Goal: Task Accomplishment & Management: Use online tool/utility

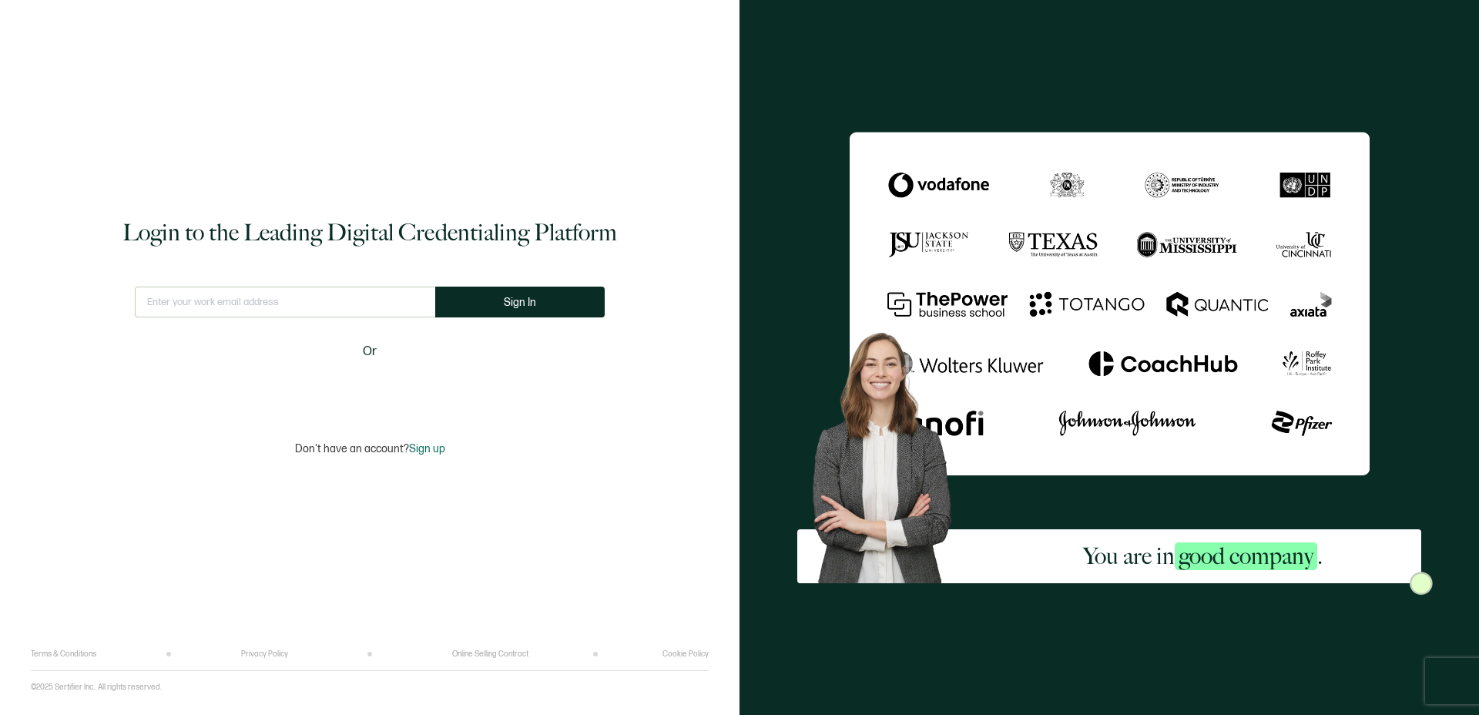
click at [194, 295] on input "text" at bounding box center [285, 302] width 300 height 31
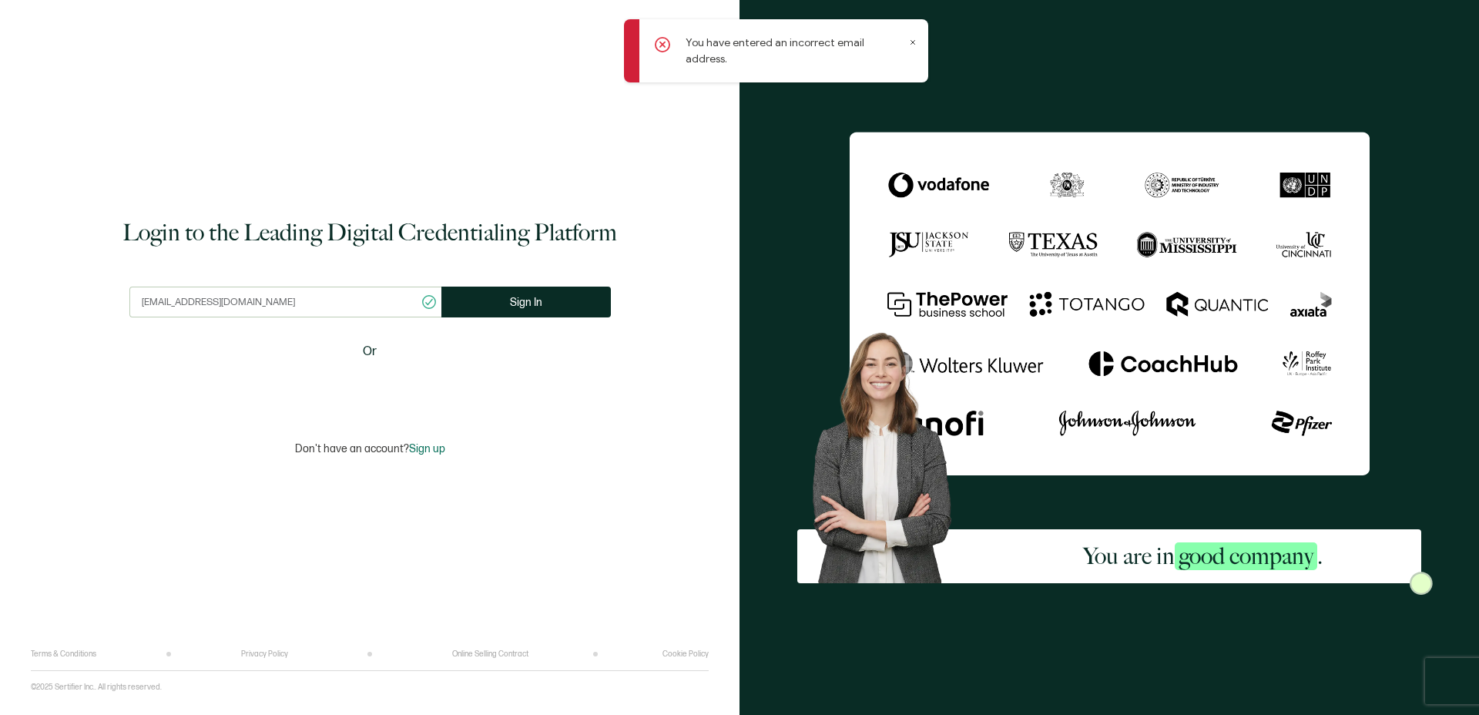
click at [229, 303] on input "[EMAIL_ADDRESS][DOMAIN_NAME]" at bounding box center [285, 302] width 312 height 31
type input "[EMAIL_ADDRESS][DOMAIN_NAME]"
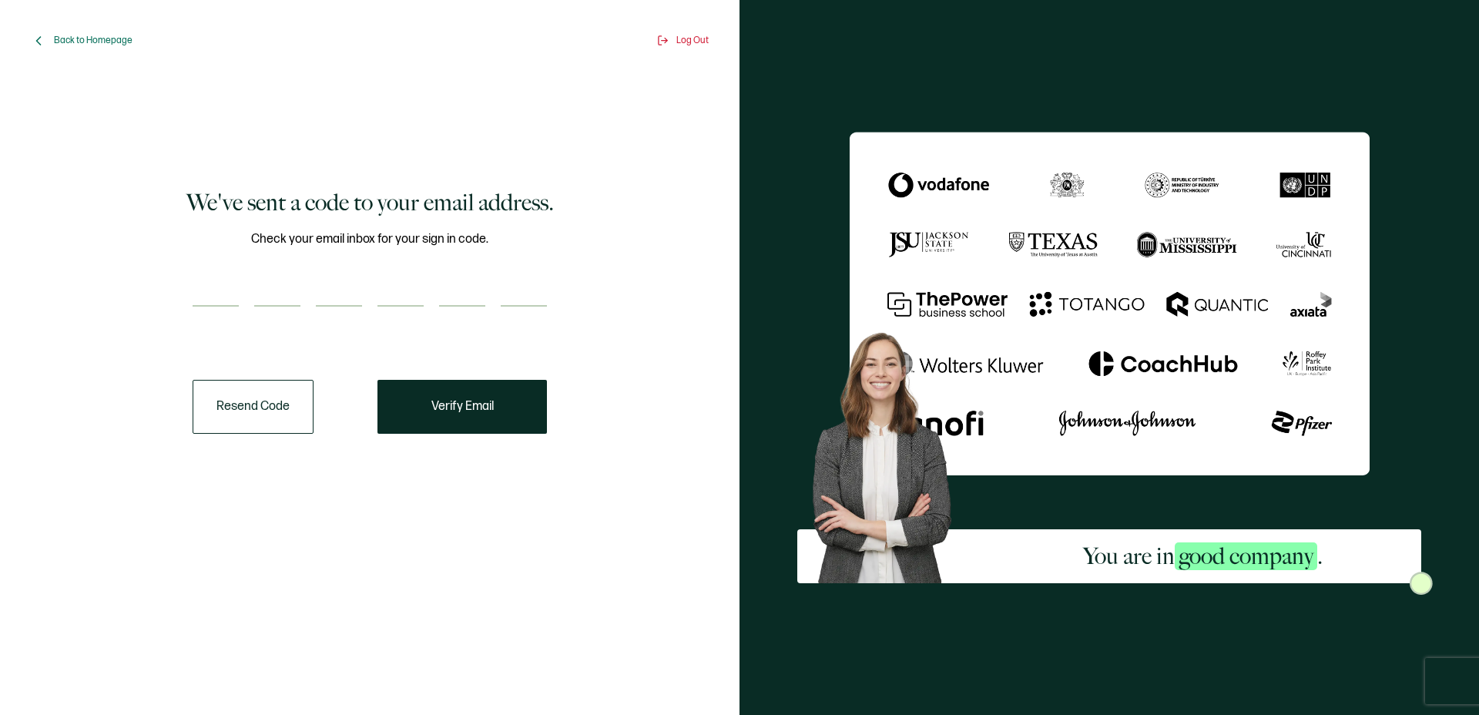
click at [240, 312] on div "Check your email inbox for your sign in code." at bounding box center [370, 278] width 354 height 96
click at [205, 287] on input "number" at bounding box center [216, 291] width 46 height 31
paste input "8"
type input "8"
type input "6"
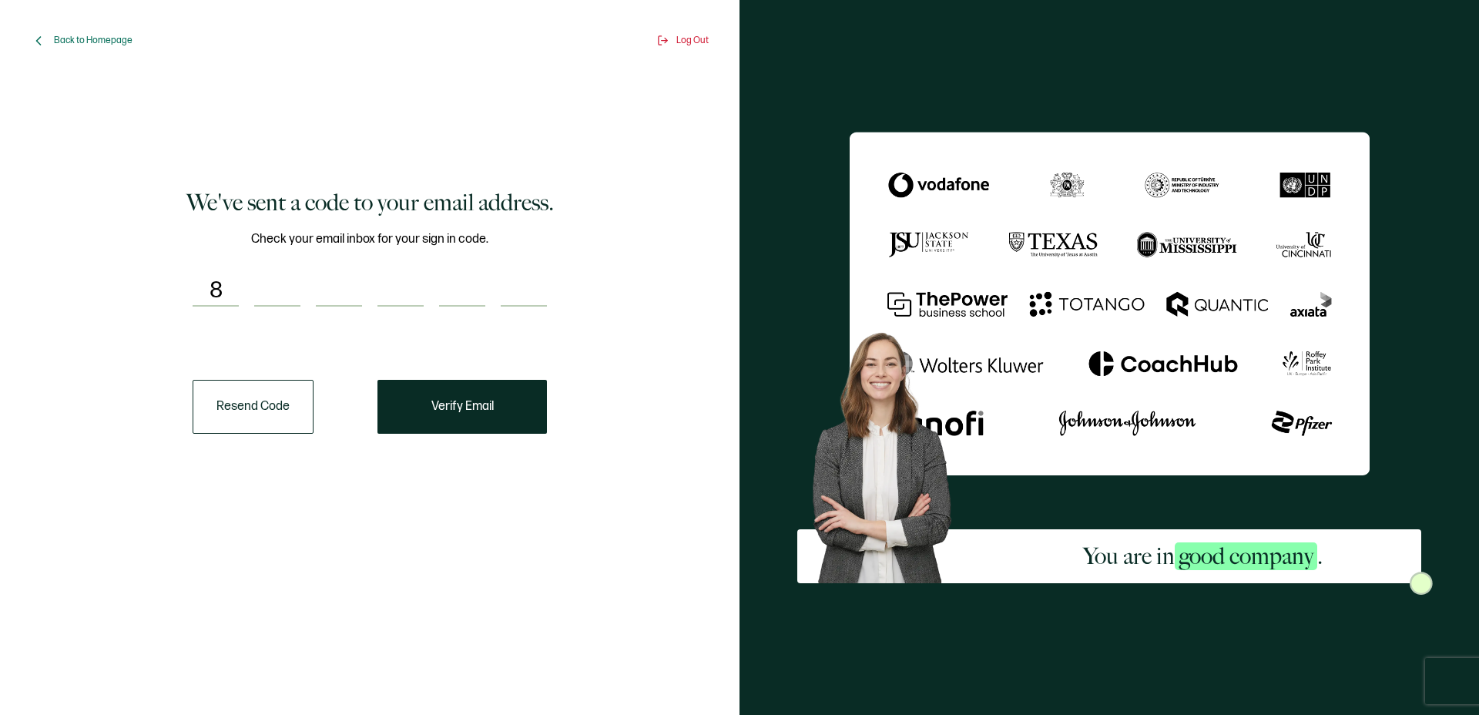
type input "2"
type input "0"
type input "8"
type input "4"
click at [425, 401] on button "Verify Email" at bounding box center [461, 407] width 169 height 54
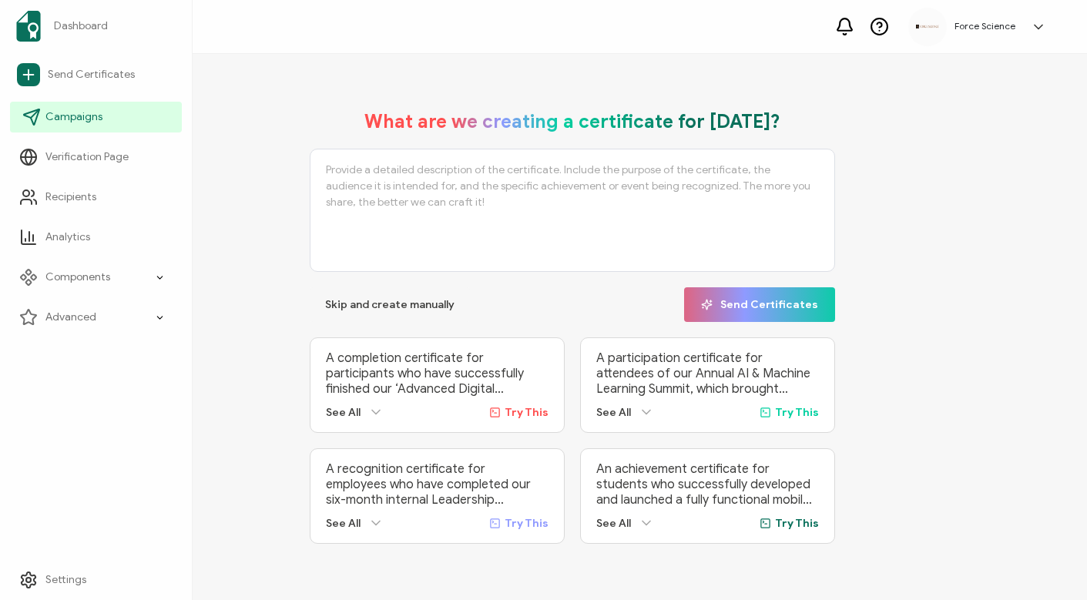
click at [85, 118] on span "Campaigns" at bounding box center [73, 116] width 57 height 15
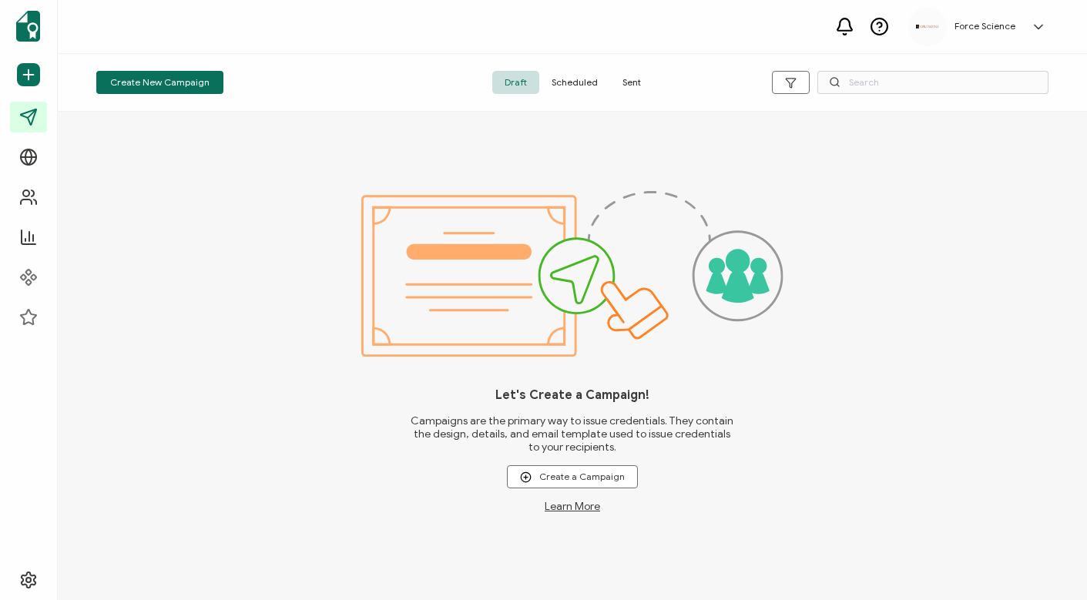
click at [630, 79] on span "Sent" at bounding box center [631, 82] width 43 height 23
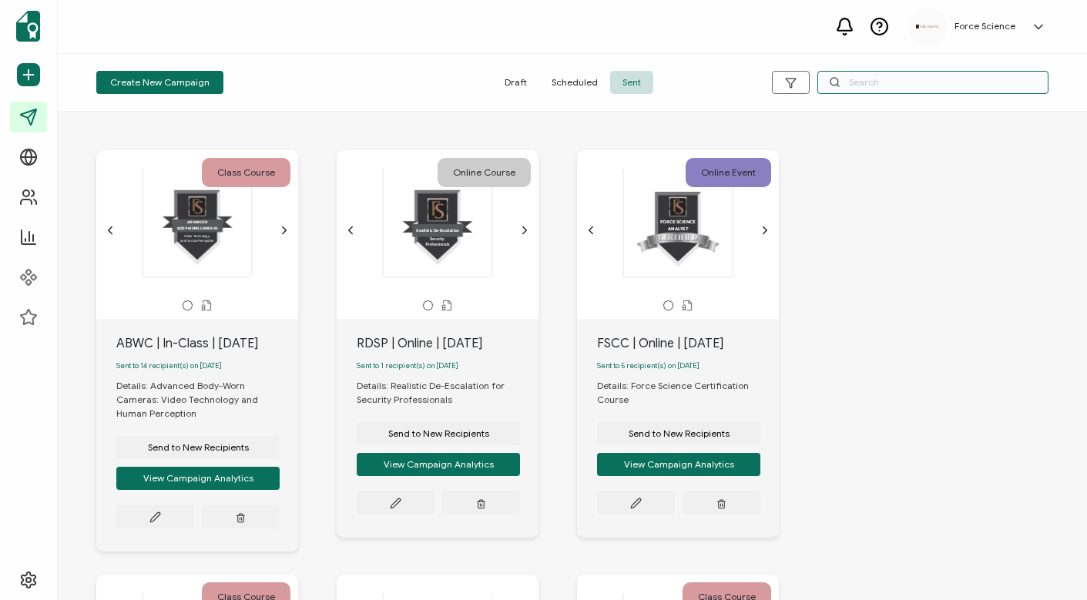
click at [896, 82] on input "text" at bounding box center [932, 82] width 231 height 23
type input "fscc"
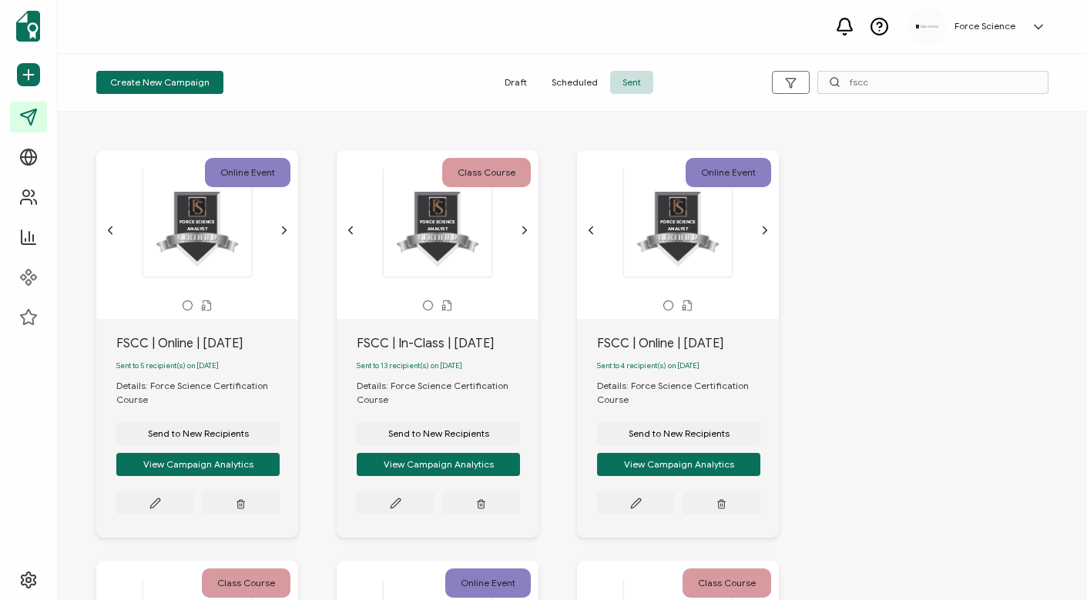
click at [401, 350] on div "FSCC | In-Class | [DATE]" at bounding box center [448, 343] width 182 height 18
copy div "FSCC | In-Class | [DATE]"
click at [425, 438] on span "Send to New Recipients" at bounding box center [438, 433] width 101 height 9
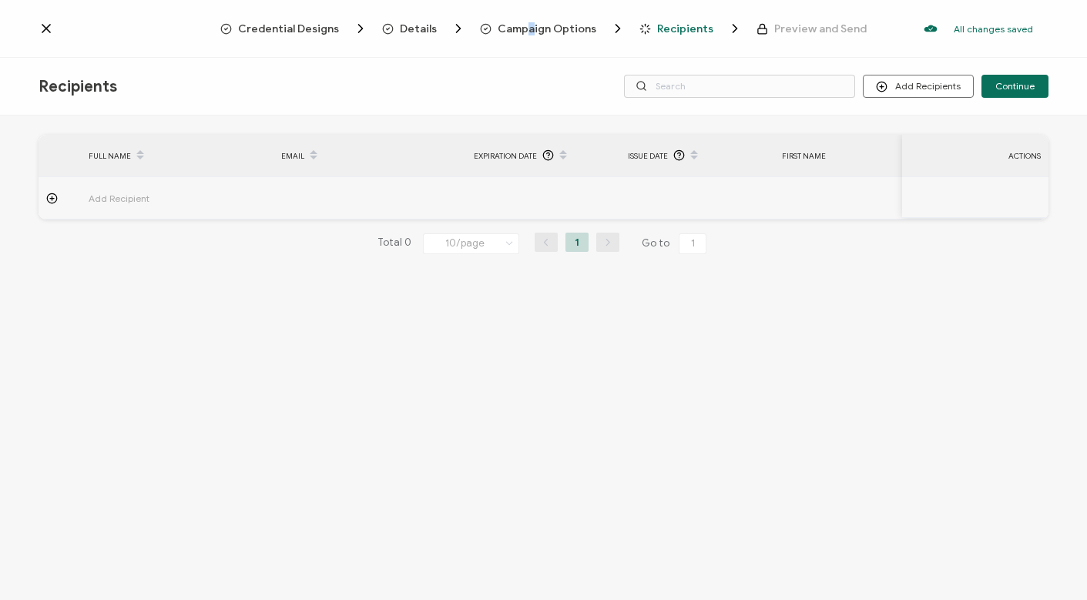
click at [536, 29] on span "Campaign Options" at bounding box center [547, 29] width 99 height 12
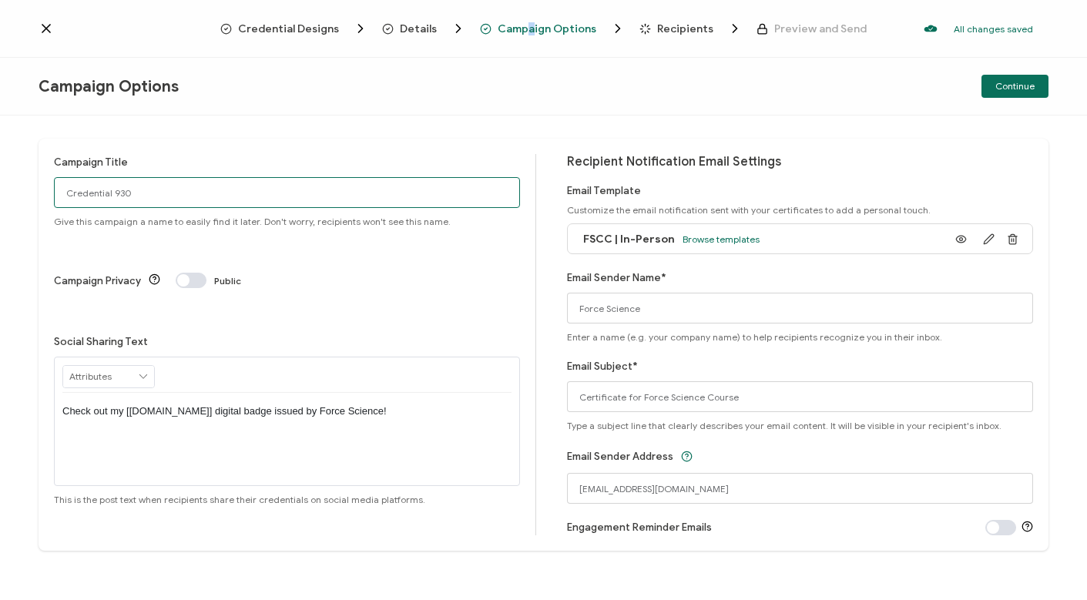
click at [131, 196] on input "Credential 930" at bounding box center [287, 192] width 466 height 31
paste input "FSCC | In-Class | [DATE]"
type input "FSCC | In-Class | [DATE]"
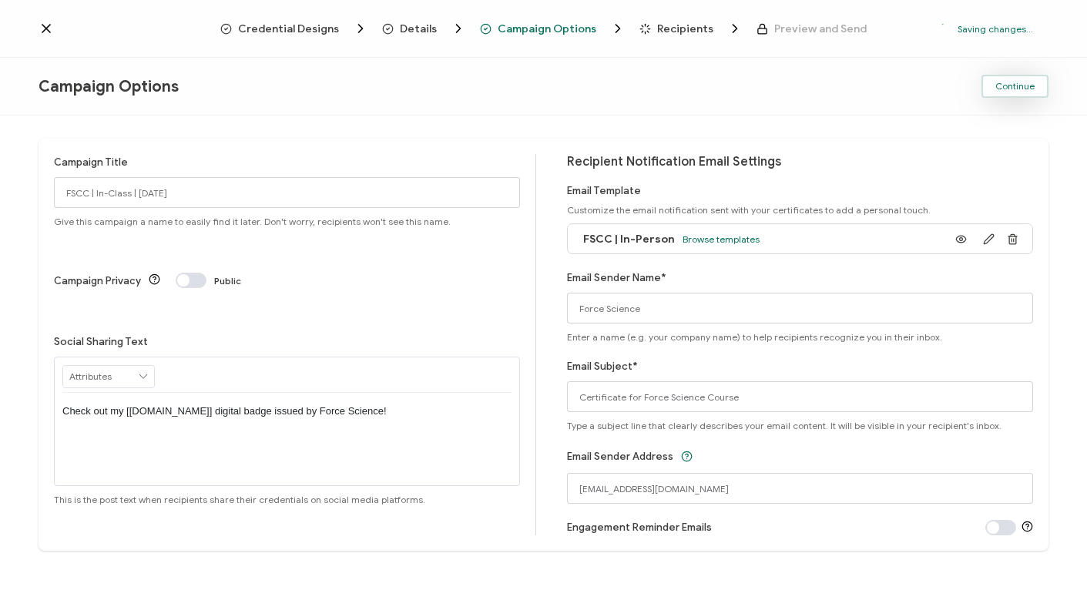
click at [1008, 83] on span "Continue" at bounding box center [1014, 86] width 39 height 9
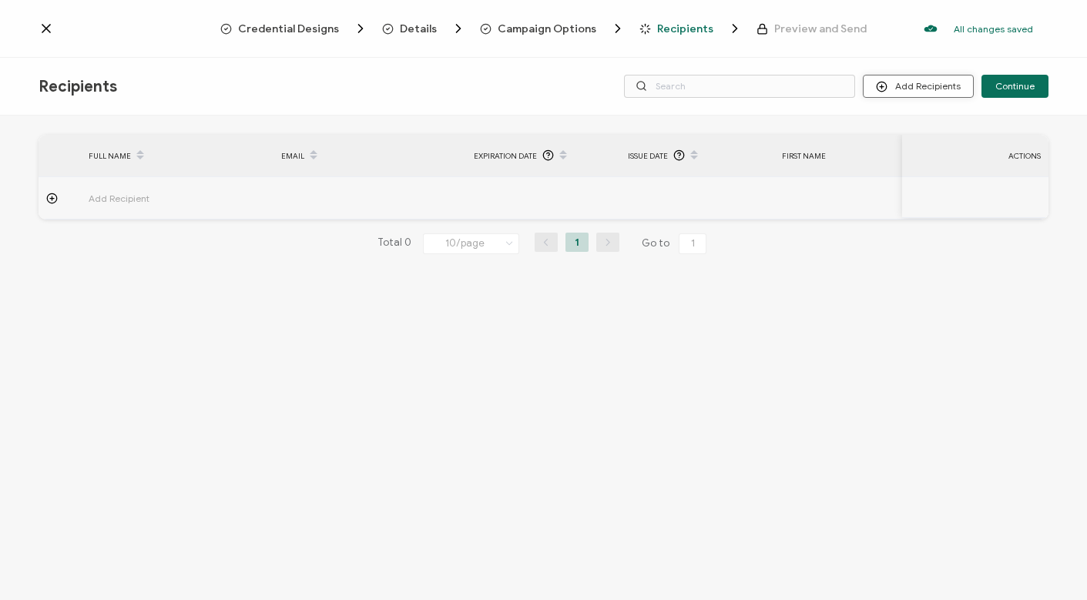
drag, startPoint x: 931, startPoint y: 86, endPoint x: 916, endPoint y: 89, distance: 15.7
click at [932, 86] on button "Add Recipients" at bounding box center [918, 86] width 111 height 23
click at [905, 128] on span "Upload Recipients" at bounding box center [938, 128] width 78 height 12
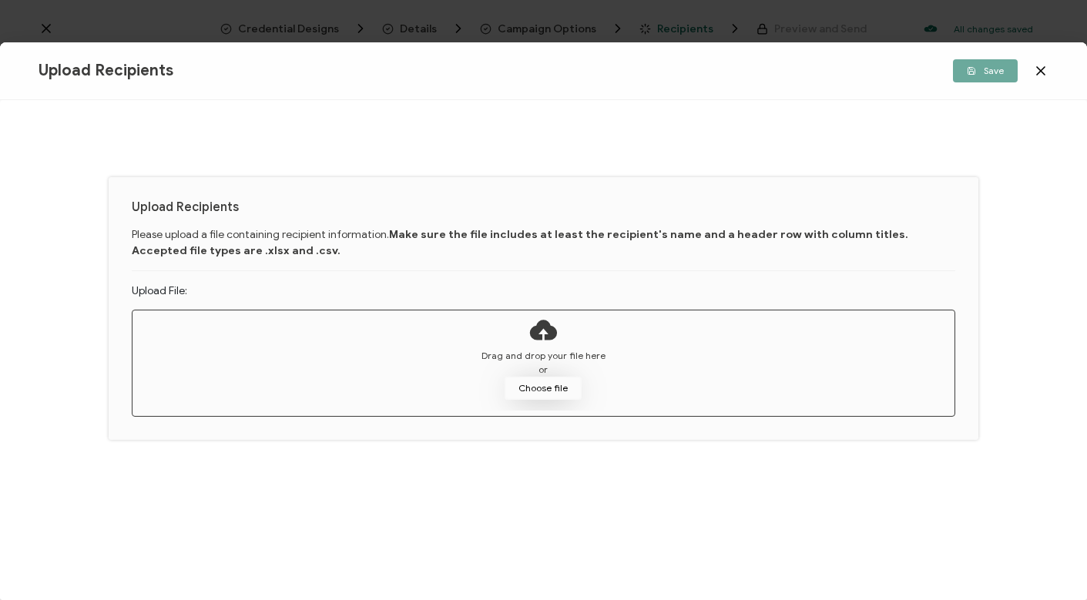
click at [531, 384] on button "Choose file" at bounding box center [543, 388] width 77 height 23
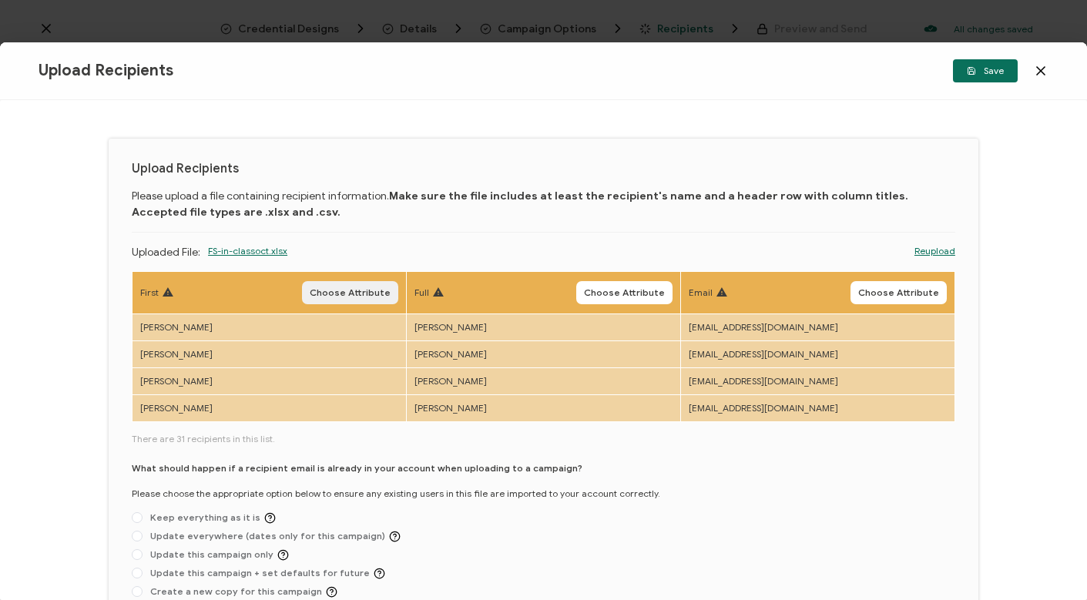
click at [341, 288] on span "Choose Attribute" at bounding box center [350, 292] width 81 height 9
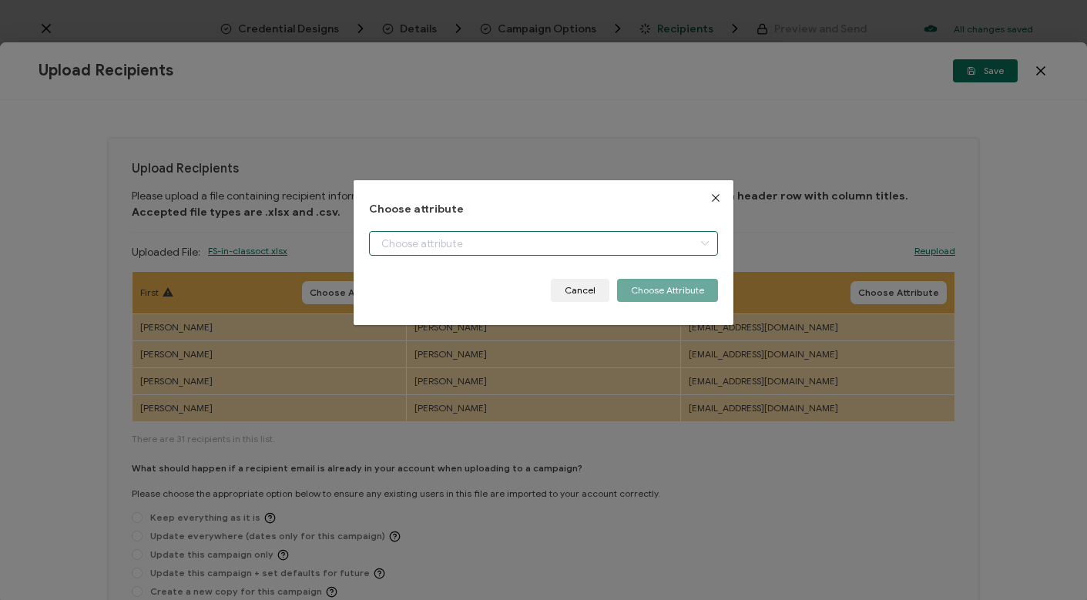
drag, startPoint x: 443, startPoint y: 246, endPoint x: 442, endPoint y: 277, distance: 30.1
click at [443, 246] on input "dialog" at bounding box center [544, 243] width 350 height 25
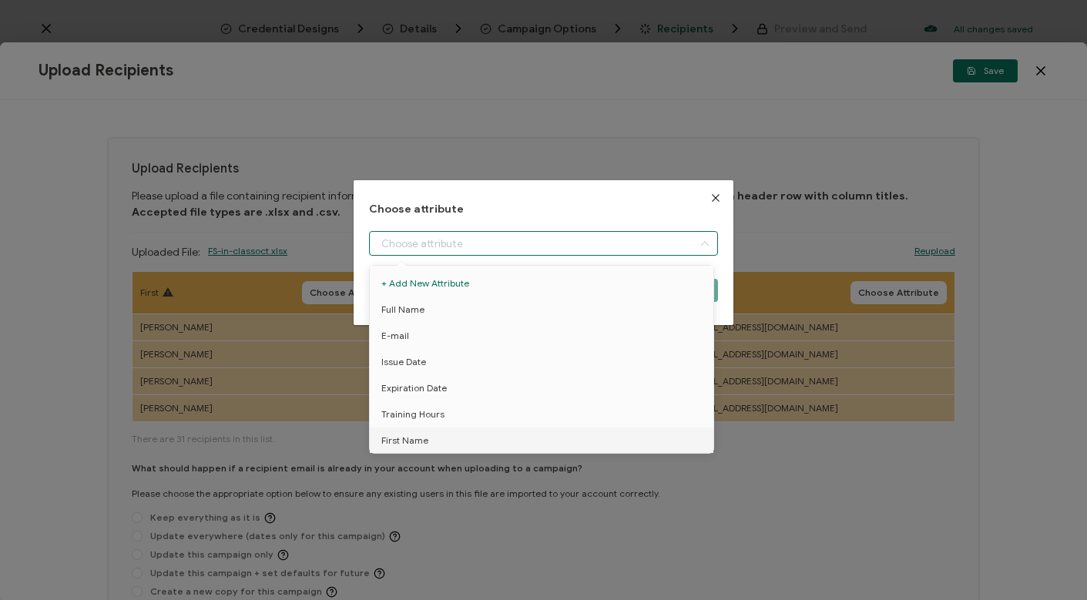
drag, startPoint x: 428, startPoint y: 434, endPoint x: 477, endPoint y: 404, distance: 57.3
click at [428, 434] on li "First Name" at bounding box center [544, 441] width 357 height 26
type input "First Name"
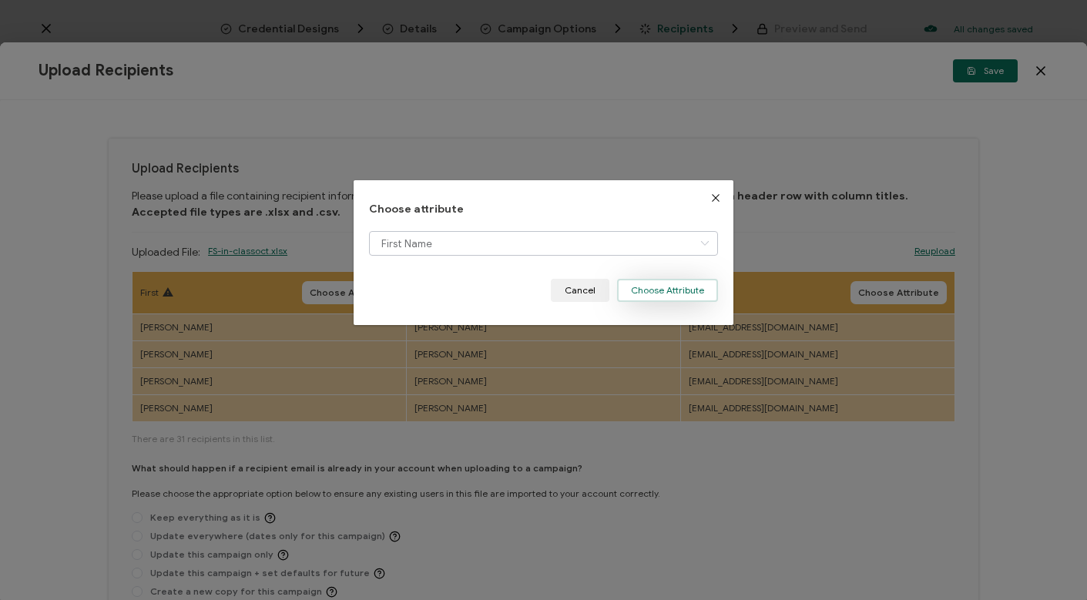
click at [672, 284] on button "Choose Attribute" at bounding box center [667, 290] width 101 height 23
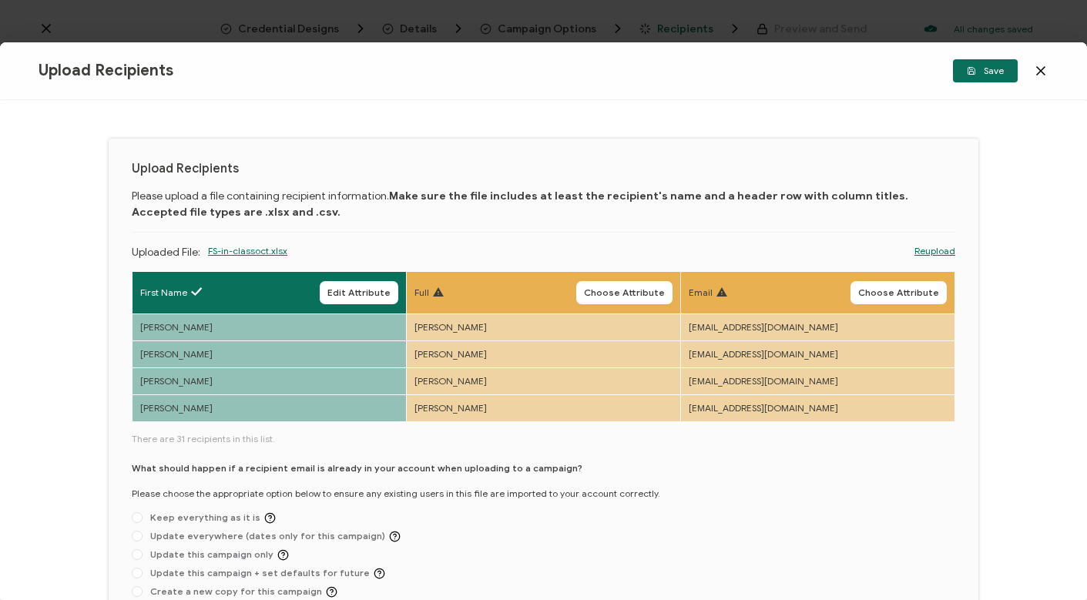
click at [649, 285] on button "Choose Attribute" at bounding box center [624, 292] width 96 height 23
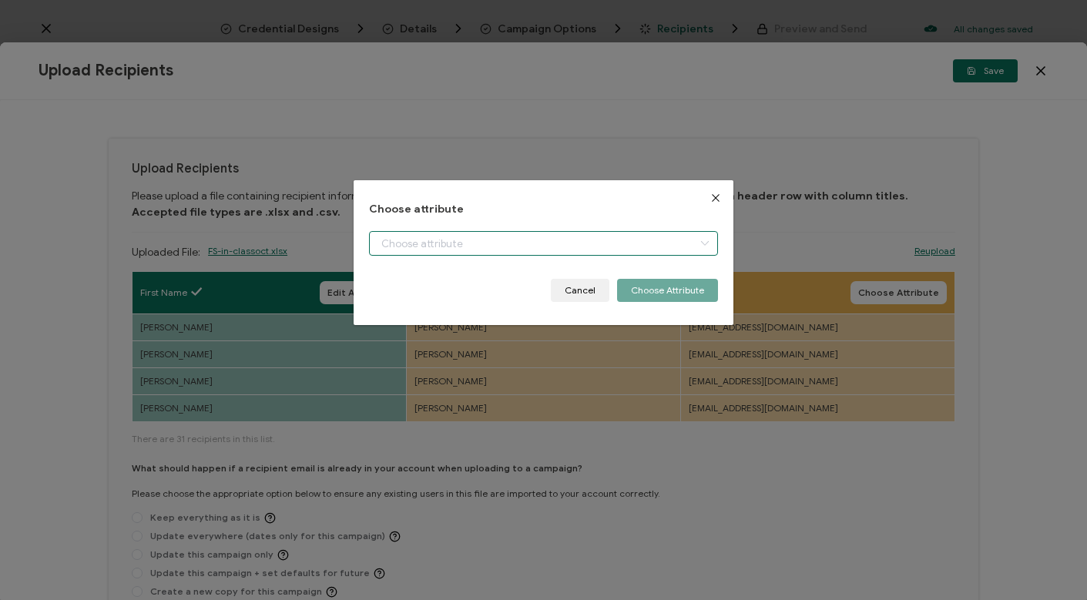
click at [474, 236] on input "dialog" at bounding box center [544, 243] width 350 height 25
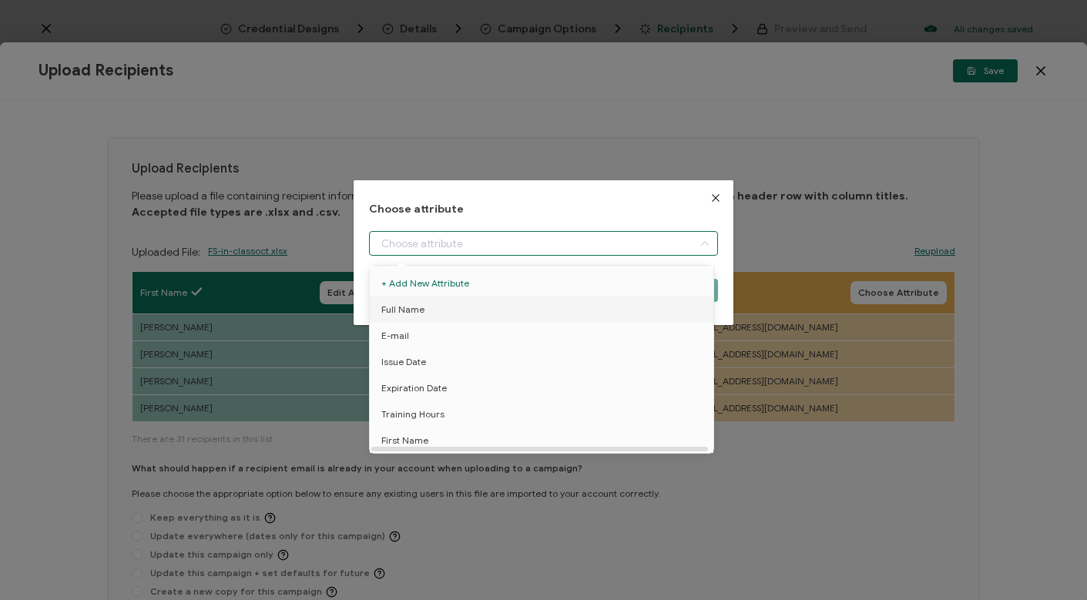
drag, startPoint x: 421, startPoint y: 312, endPoint x: 428, endPoint y: 308, distance: 7.9
click at [425, 309] on li "Full Name" at bounding box center [544, 310] width 357 height 26
type input "Full Name"
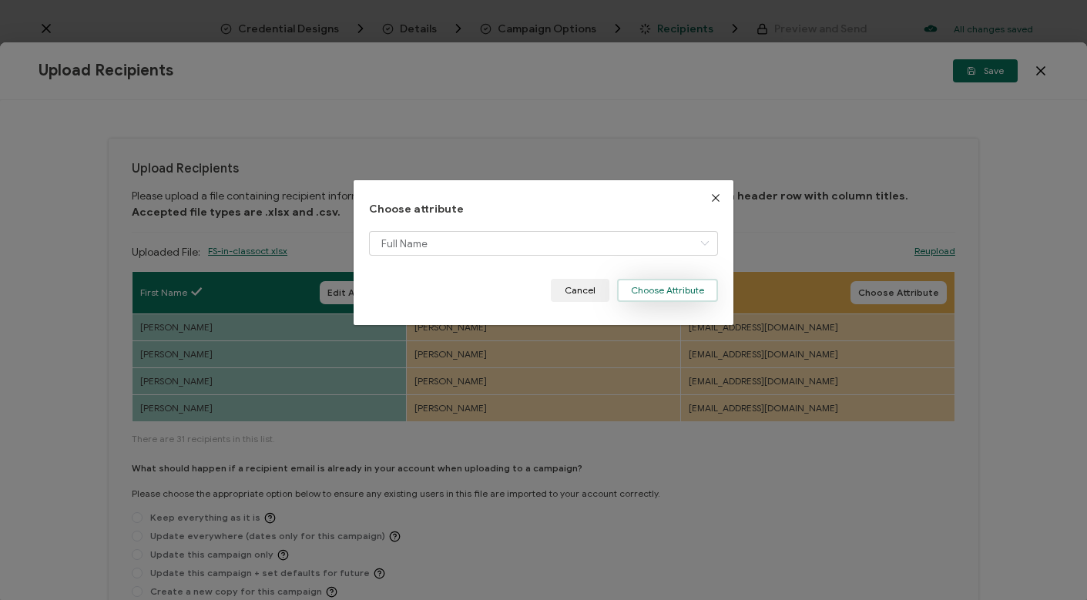
click at [651, 283] on button "Choose Attribute" at bounding box center [667, 290] width 101 height 23
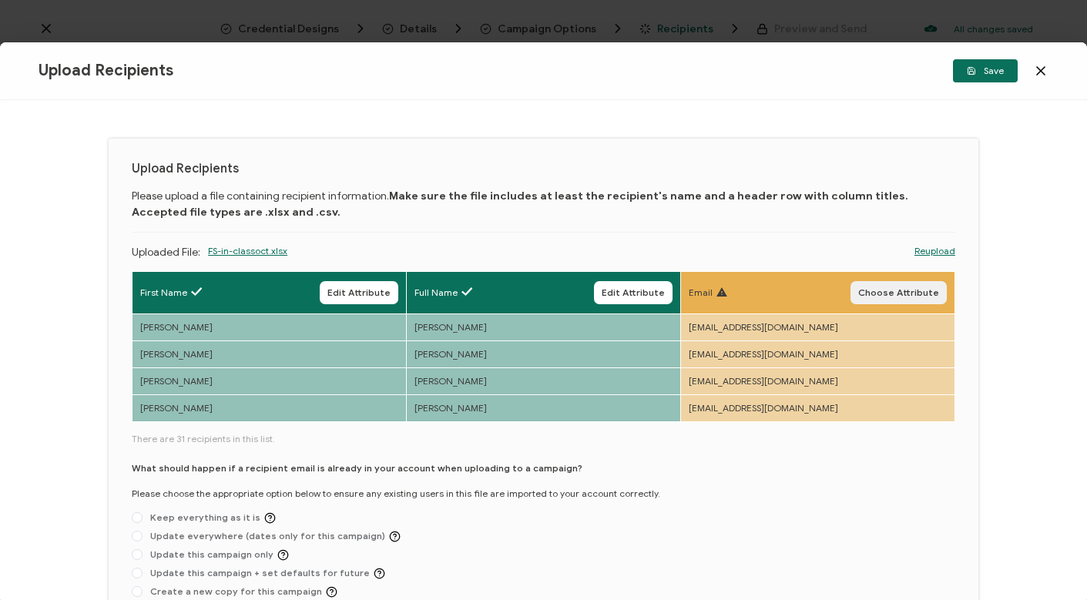
drag, startPoint x: 884, startPoint y: 294, endPoint x: 821, endPoint y: 294, distance: 63.2
click at [880, 294] on span "Choose Attribute" at bounding box center [898, 292] width 81 height 9
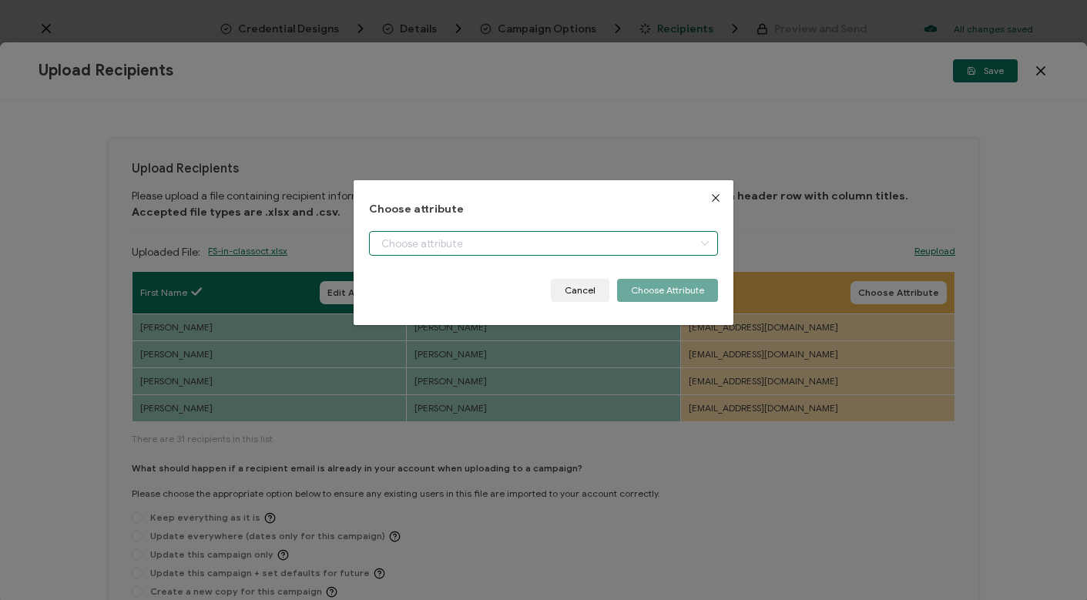
click at [516, 249] on input "dialog" at bounding box center [544, 243] width 350 height 25
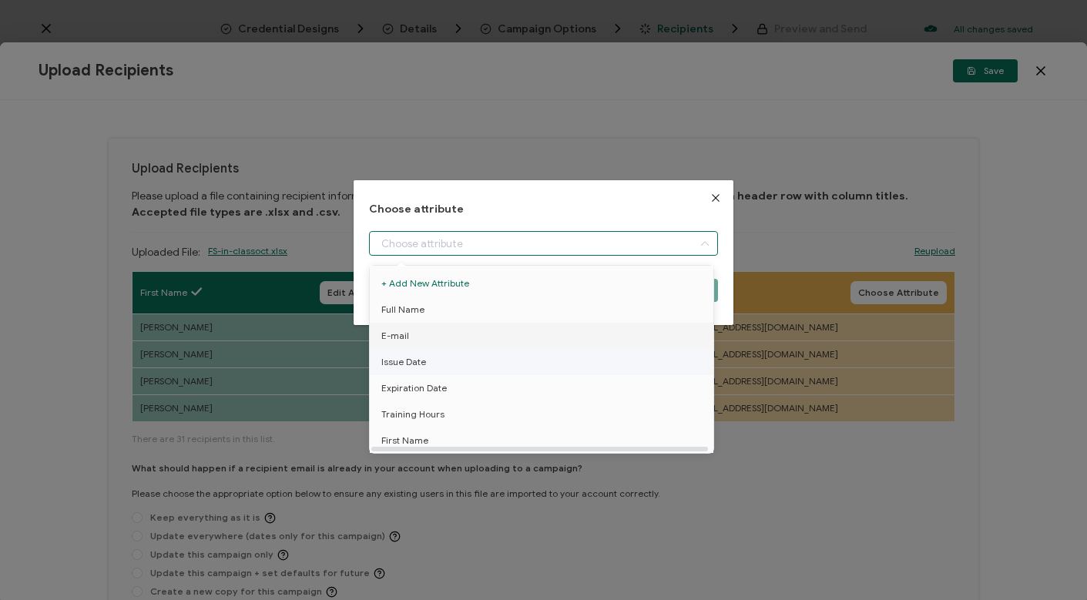
drag, startPoint x: 406, startPoint y: 330, endPoint x: 433, endPoint y: 322, distance: 28.0
click at [406, 329] on span "E-mail" at bounding box center [395, 336] width 28 height 26
type input "E-mail"
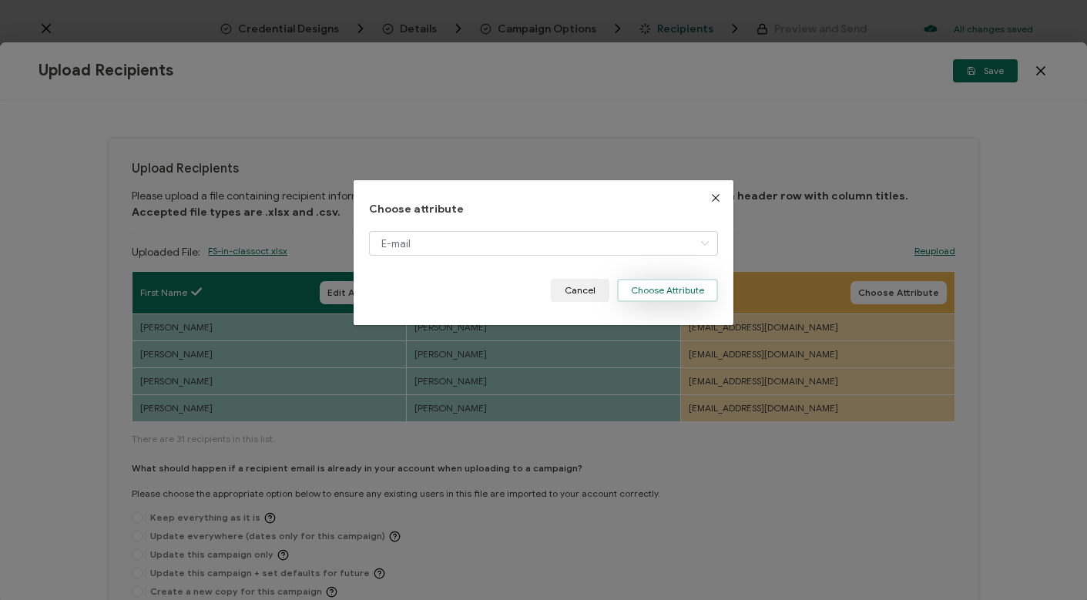
click at [662, 287] on button "Choose Attribute" at bounding box center [667, 290] width 101 height 23
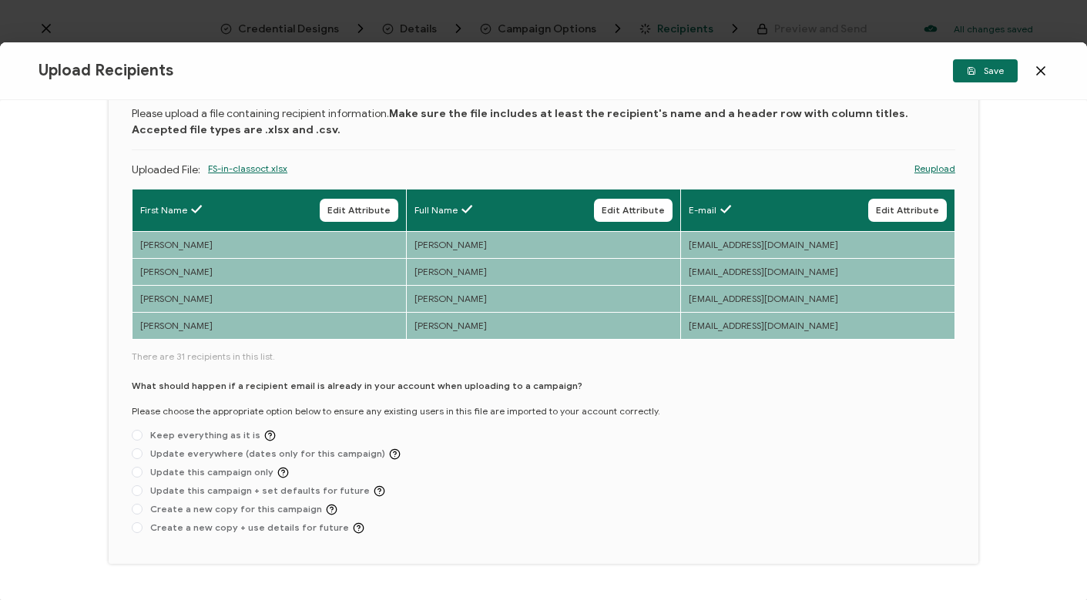
scroll to position [122, 0]
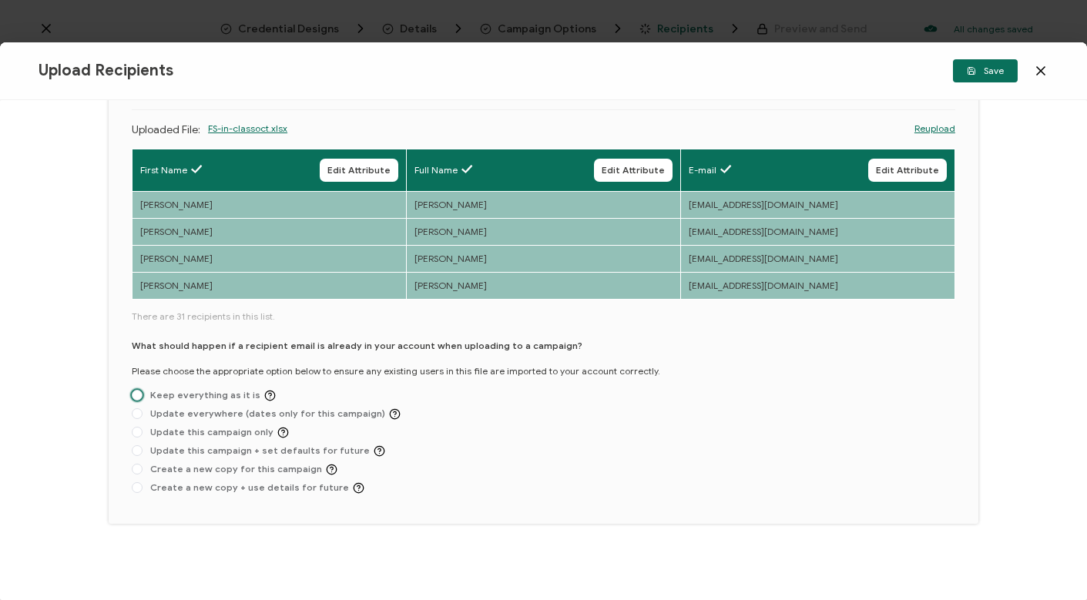
click at [172, 397] on span "Keep everything as it is" at bounding box center [209, 396] width 133 height 12
click at [143, 397] on input "Keep everything as it is" at bounding box center [137, 396] width 11 height 12
radio input "true"
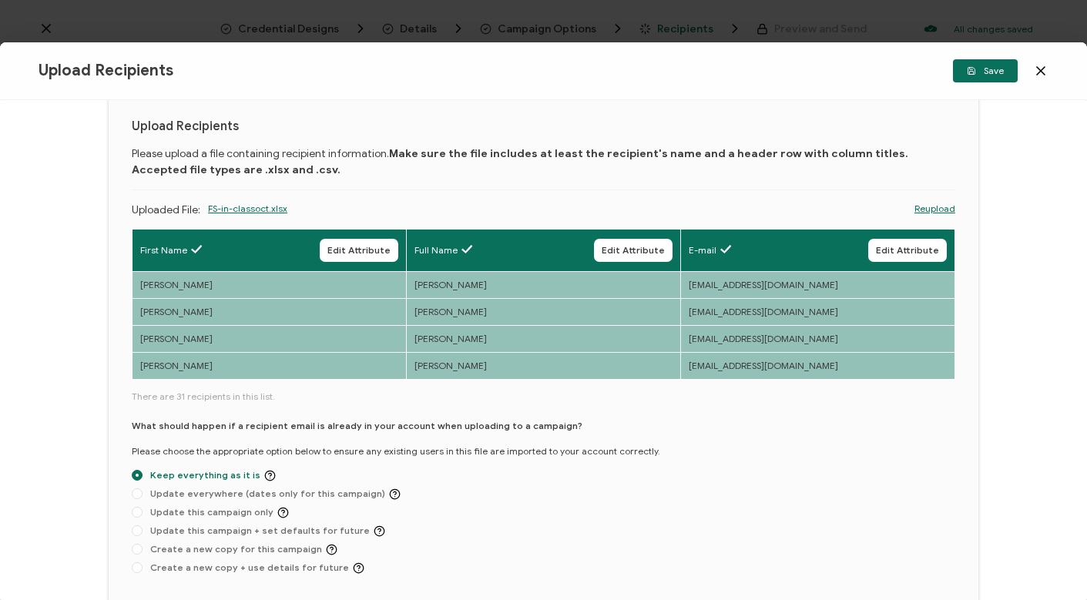
scroll to position [22, 0]
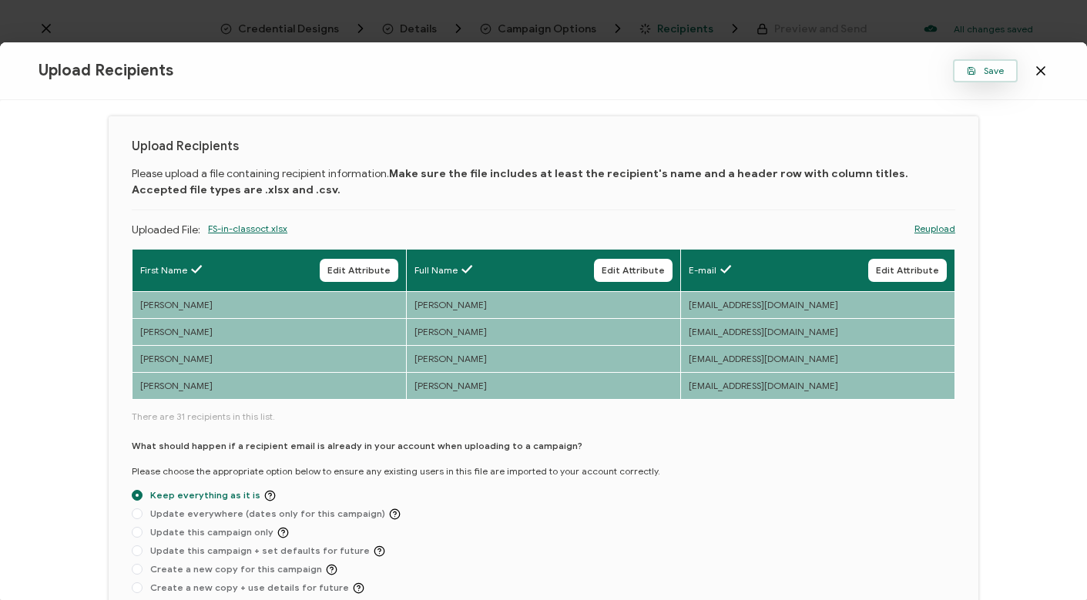
click at [979, 74] on span "Save" at bounding box center [985, 70] width 37 height 9
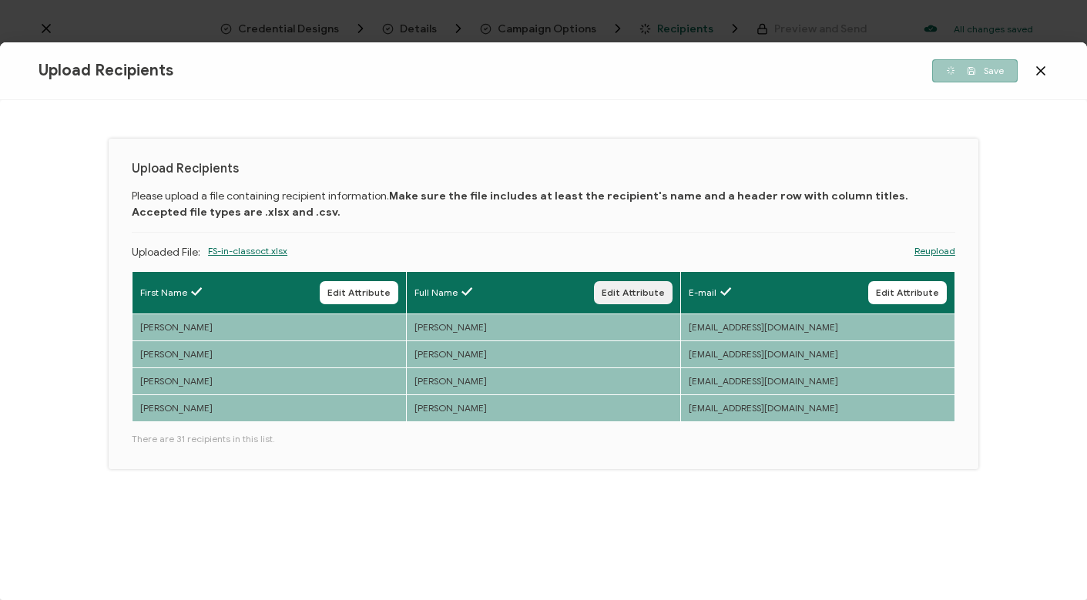
scroll to position [0, 0]
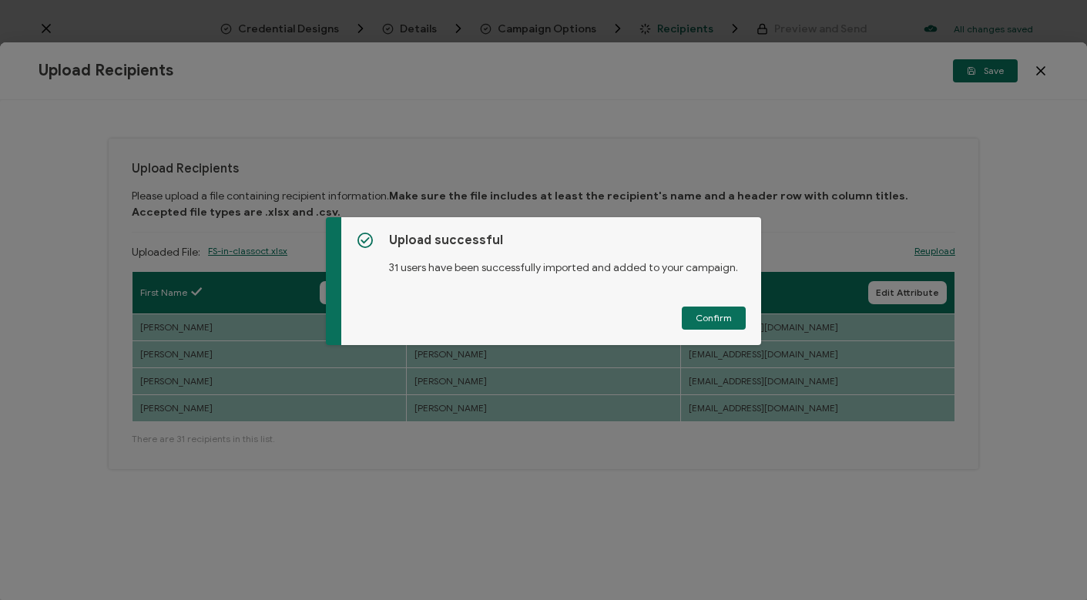
click at [696, 319] on span "Confirm" at bounding box center [714, 318] width 36 height 9
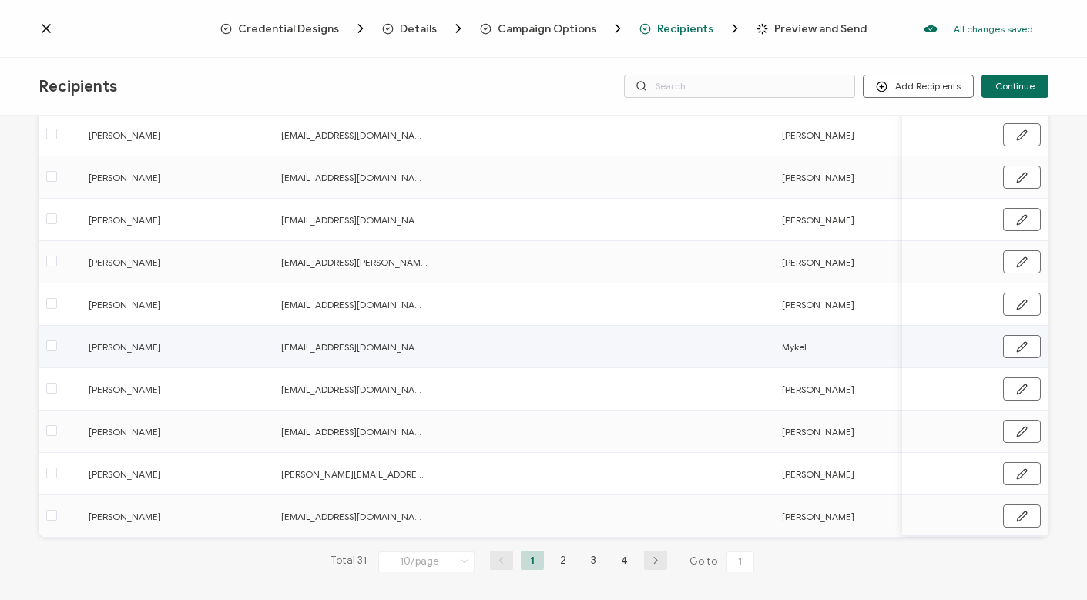
scroll to position [158, 0]
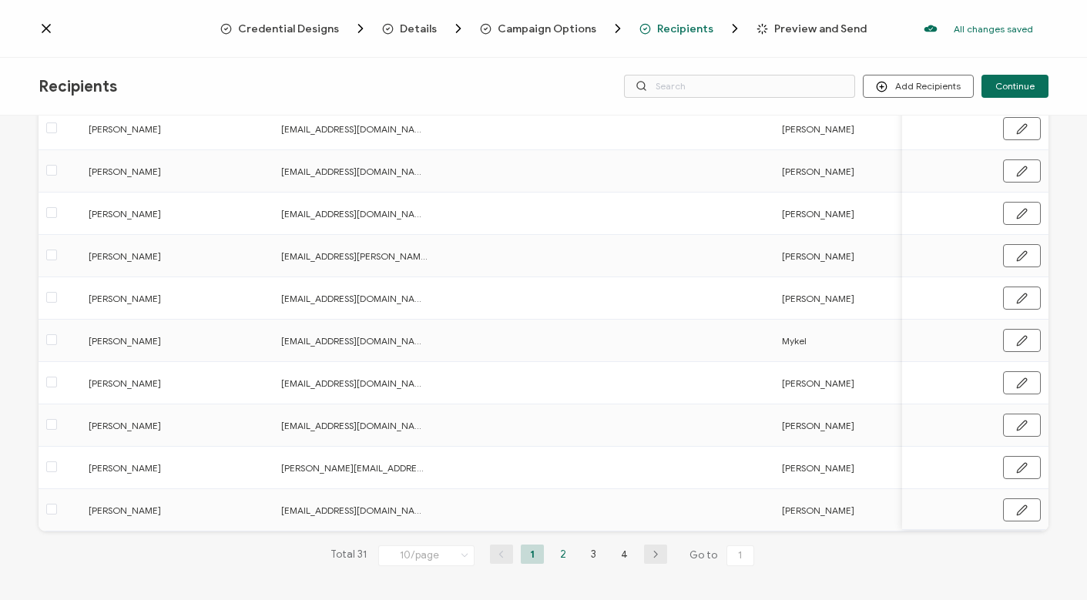
click at [553, 563] on li "2" at bounding box center [563, 554] width 23 height 19
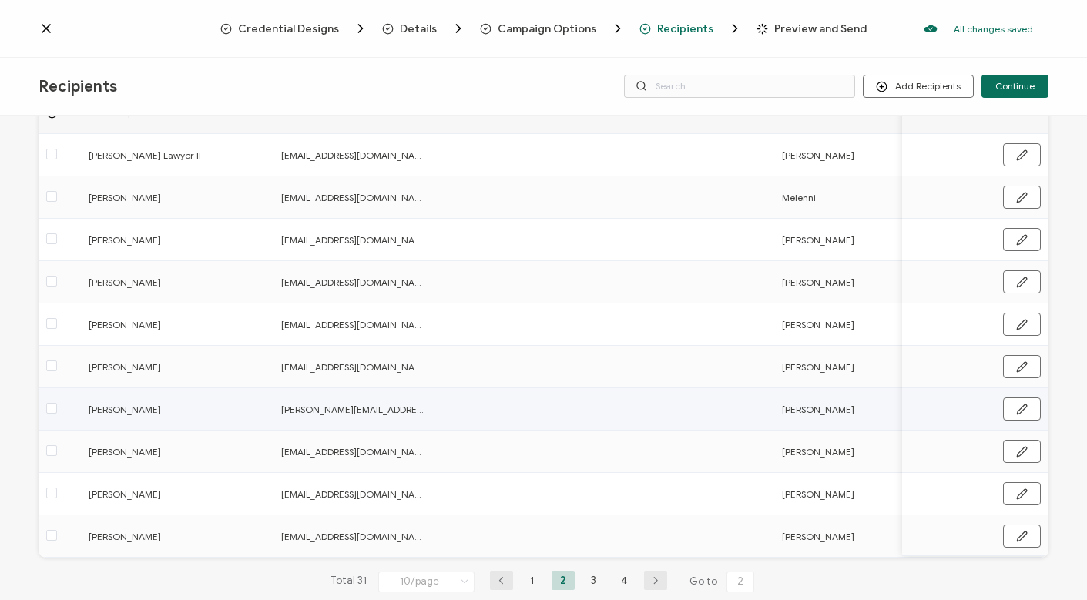
scroll to position [139, 0]
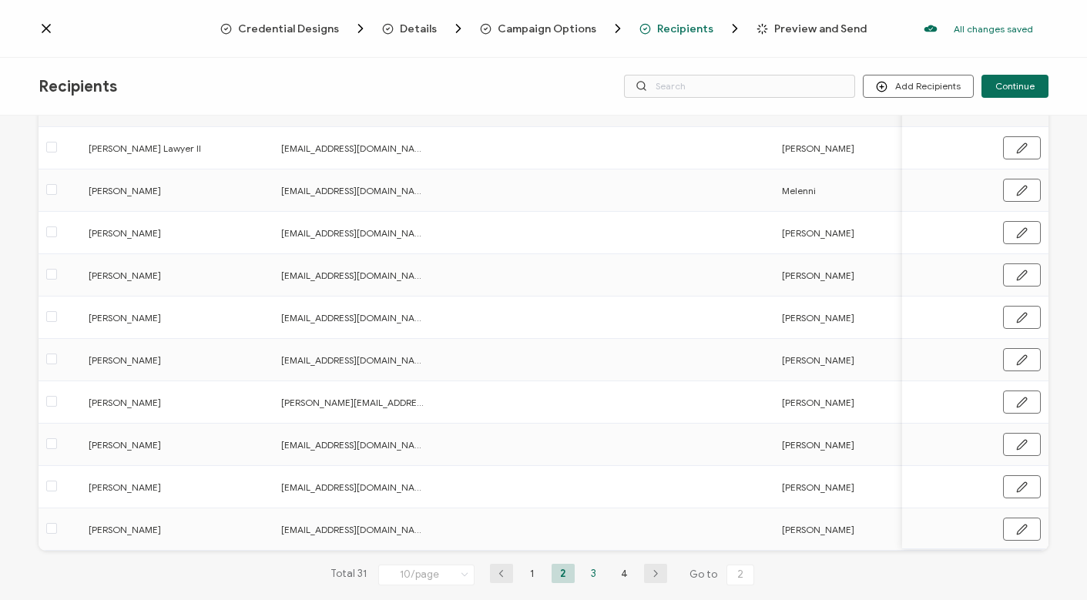
click at [587, 578] on li "3" at bounding box center [593, 573] width 23 height 19
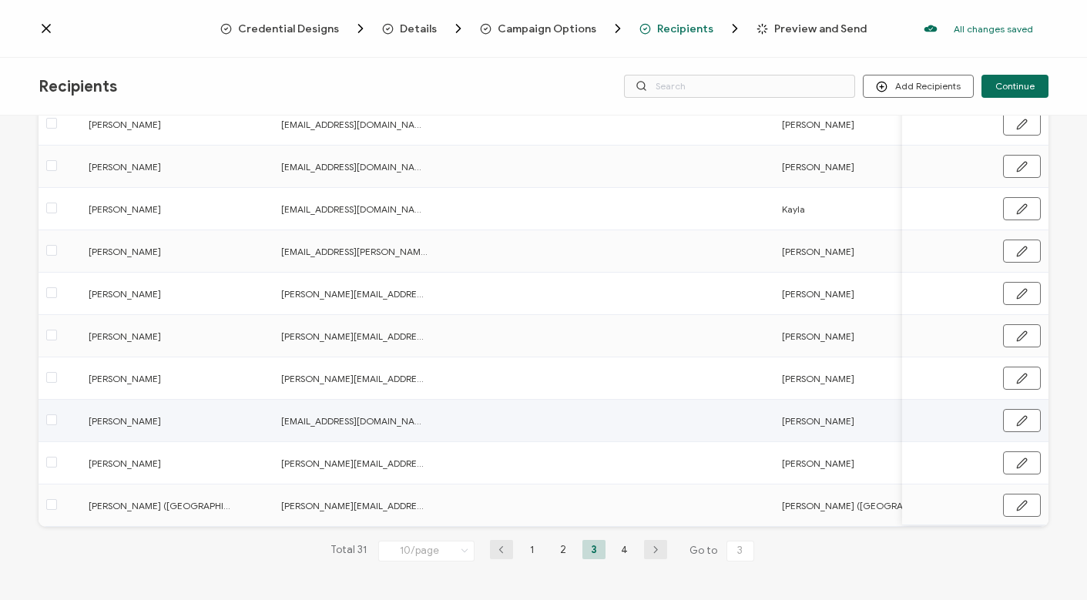
scroll to position [166, 0]
drag, startPoint x: 619, startPoint y: 549, endPoint x: 611, endPoint y: 545, distance: 9.0
click at [619, 549] on li "4" at bounding box center [624, 549] width 23 height 19
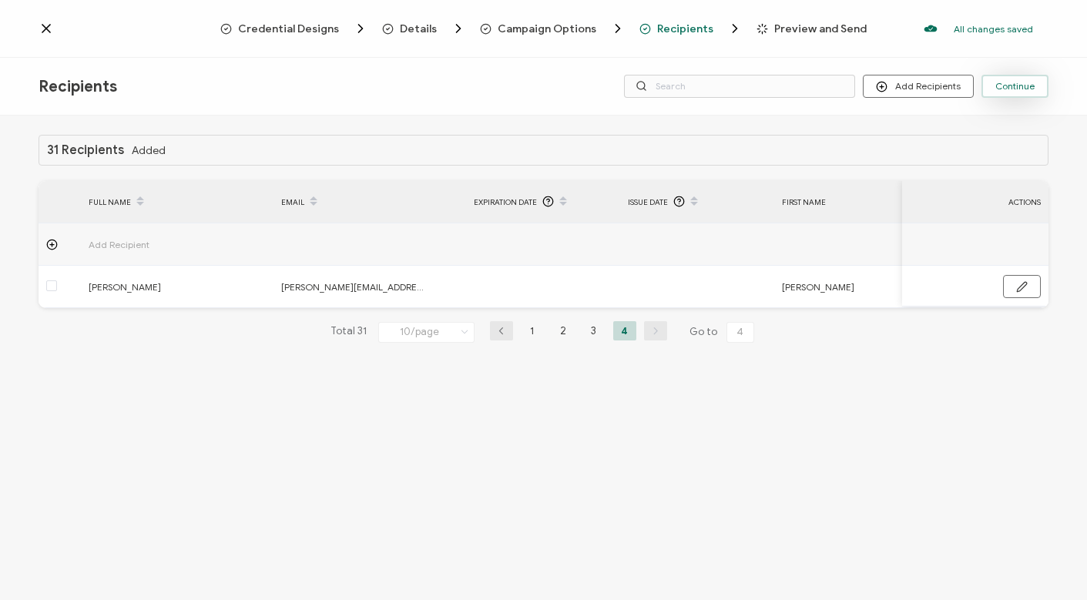
click at [989, 95] on button "Continue" at bounding box center [1014, 86] width 67 height 23
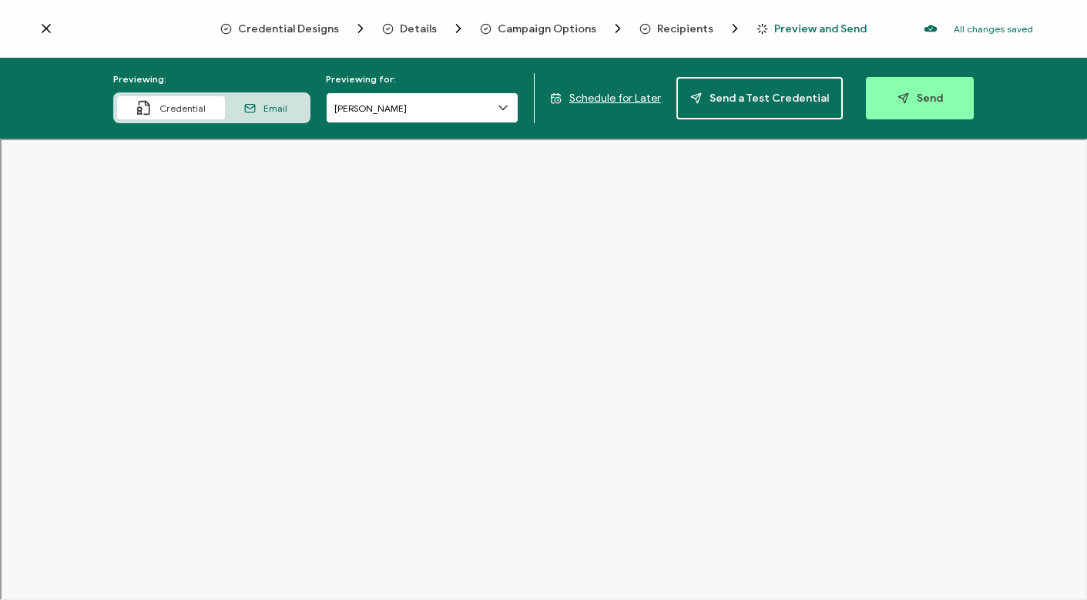
click at [438, 98] on input "[PERSON_NAME]" at bounding box center [422, 107] width 193 height 31
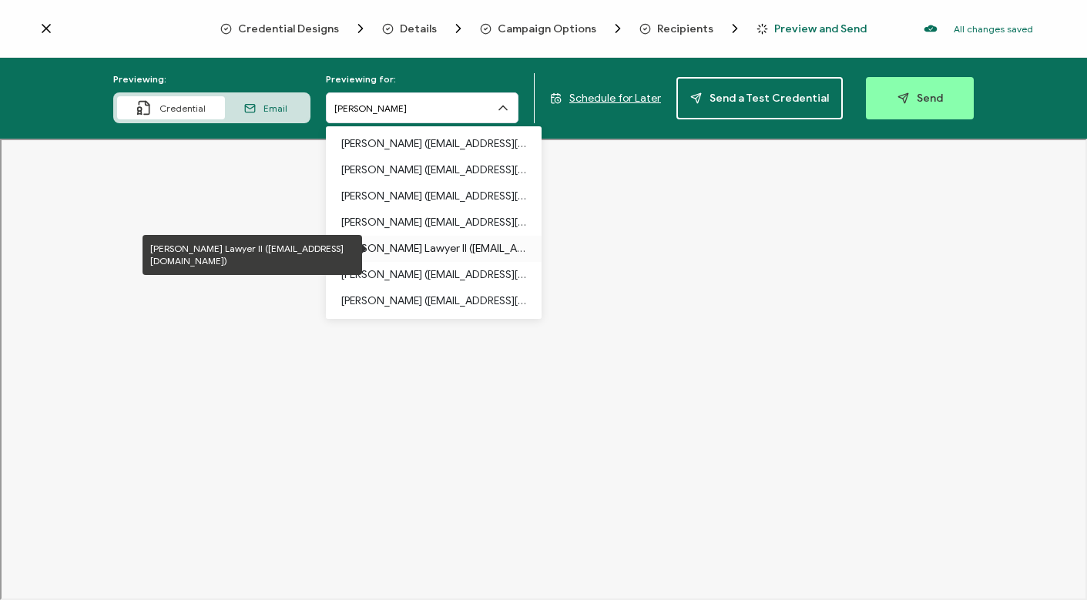
click at [415, 246] on p "[PERSON_NAME] Lawyer II ([EMAIL_ADDRESS][DOMAIN_NAME])" at bounding box center [433, 249] width 185 height 26
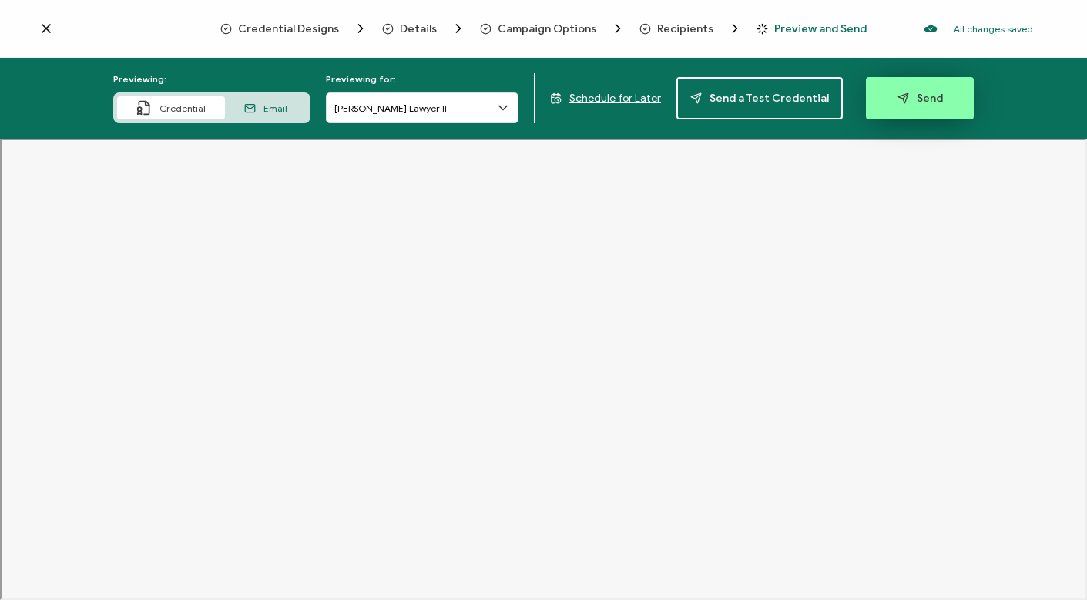
click at [933, 106] on button "Send" at bounding box center [920, 98] width 108 height 42
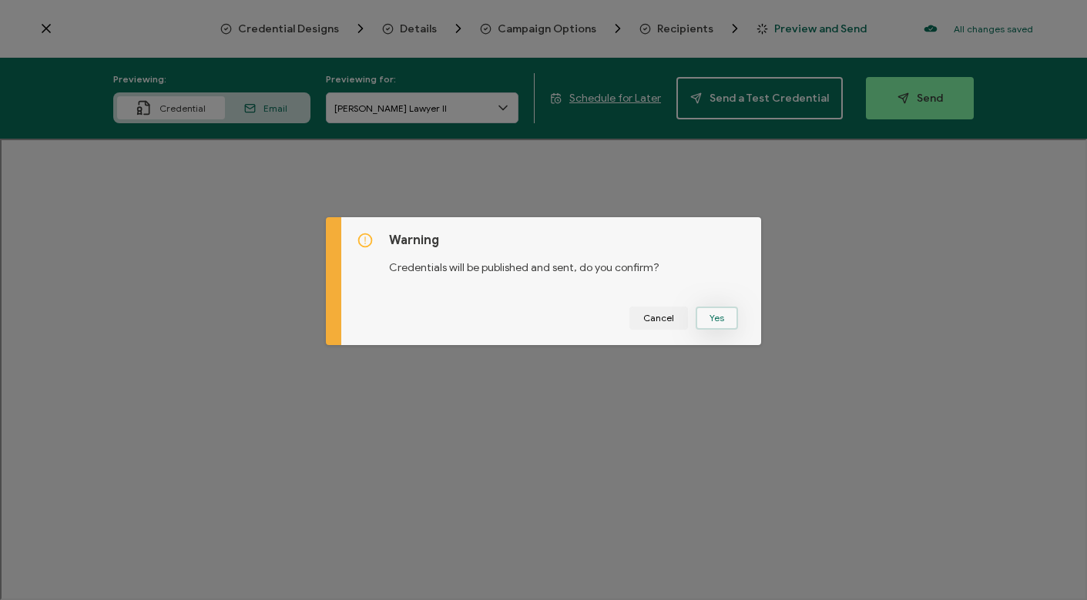
click at [719, 317] on button "Yes" at bounding box center [717, 318] width 42 height 23
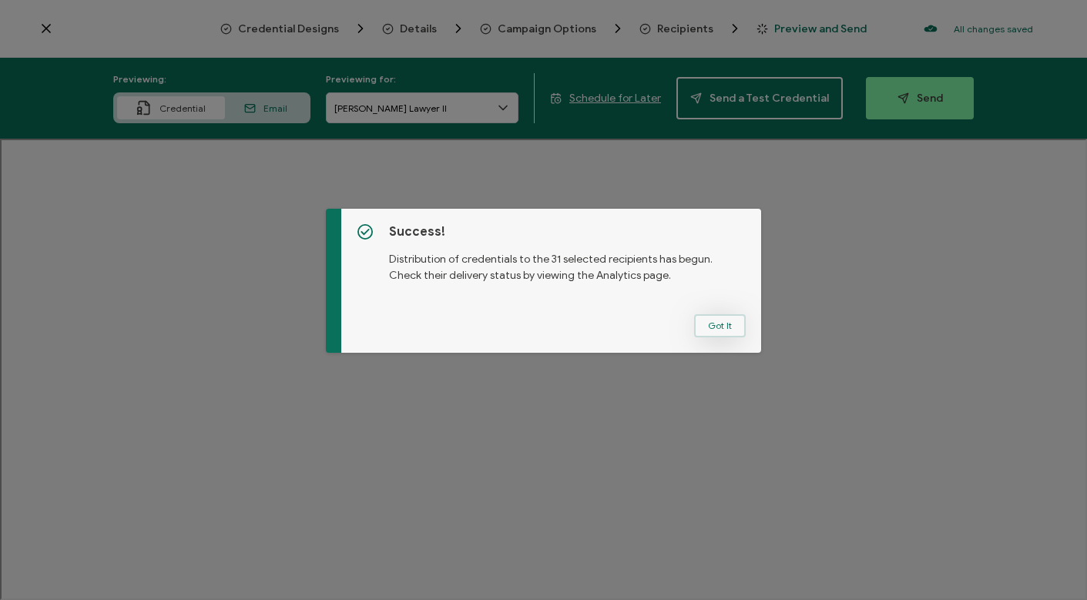
click at [710, 323] on button "Got It" at bounding box center [720, 325] width 52 height 23
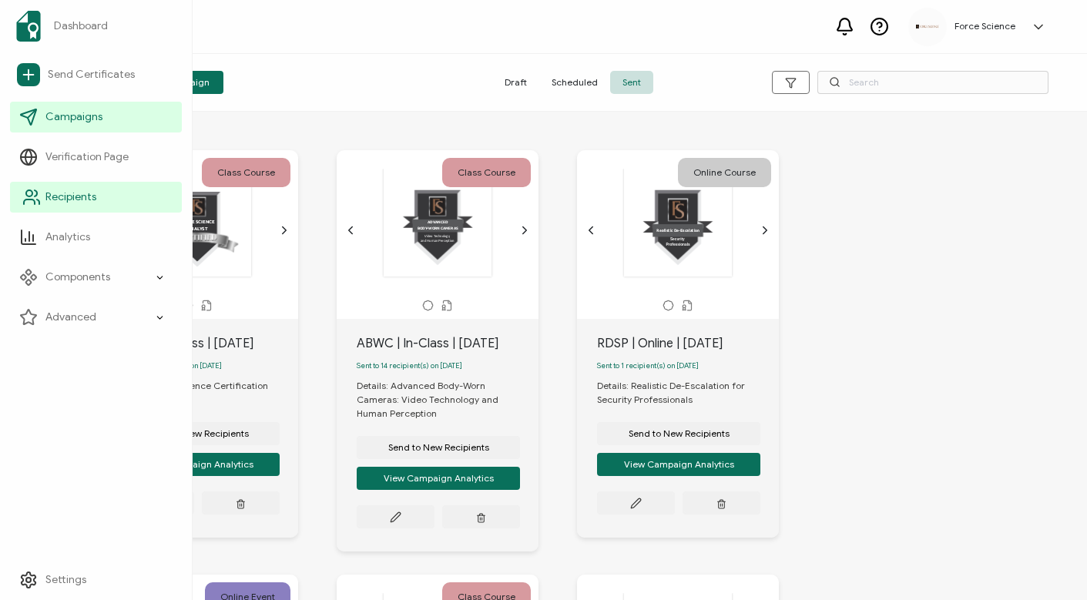
click at [65, 200] on span "Recipients" at bounding box center [70, 196] width 51 height 15
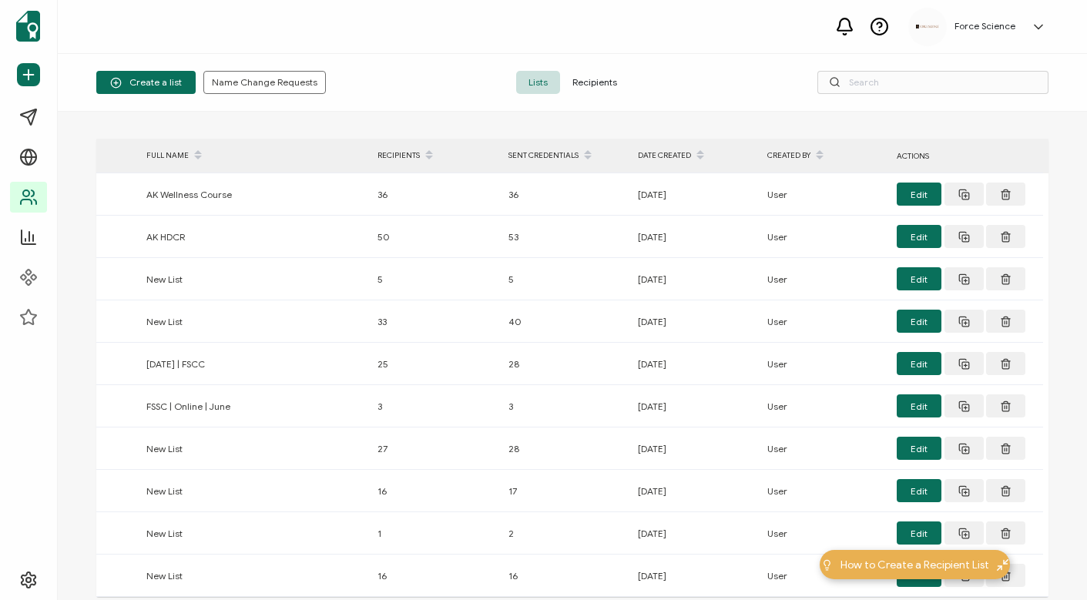
drag, startPoint x: 619, startPoint y: 85, endPoint x: 451, endPoint y: 96, distance: 169.0
click at [619, 84] on span "Recipients" at bounding box center [594, 82] width 69 height 23
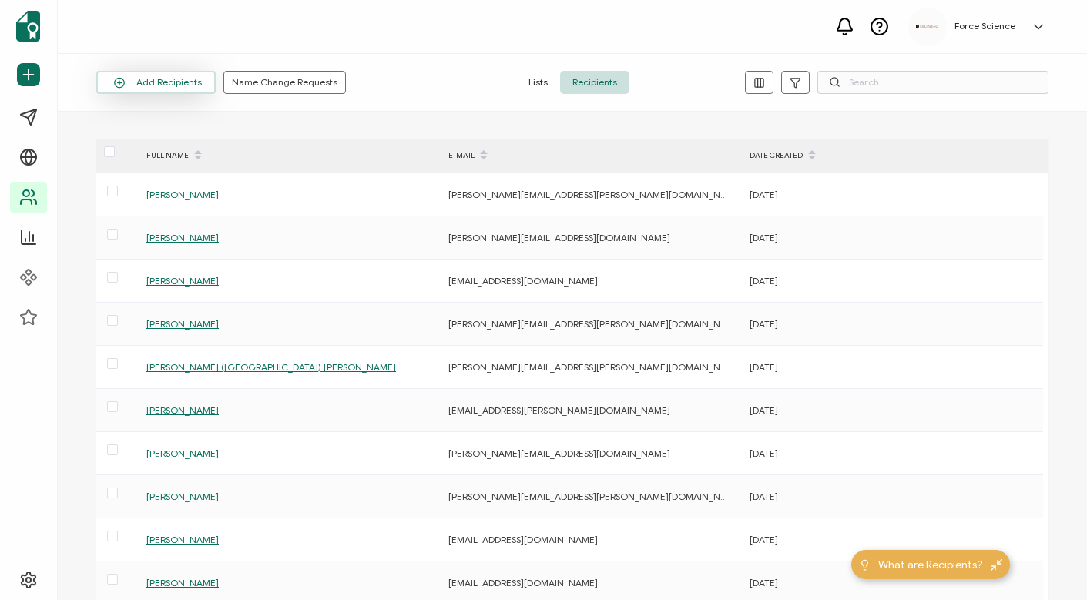
click at [176, 90] on button "Add Recipients" at bounding box center [155, 82] width 119 height 23
click at [167, 146] on span "Add a Single Recipient" at bounding box center [177, 149] width 97 height 12
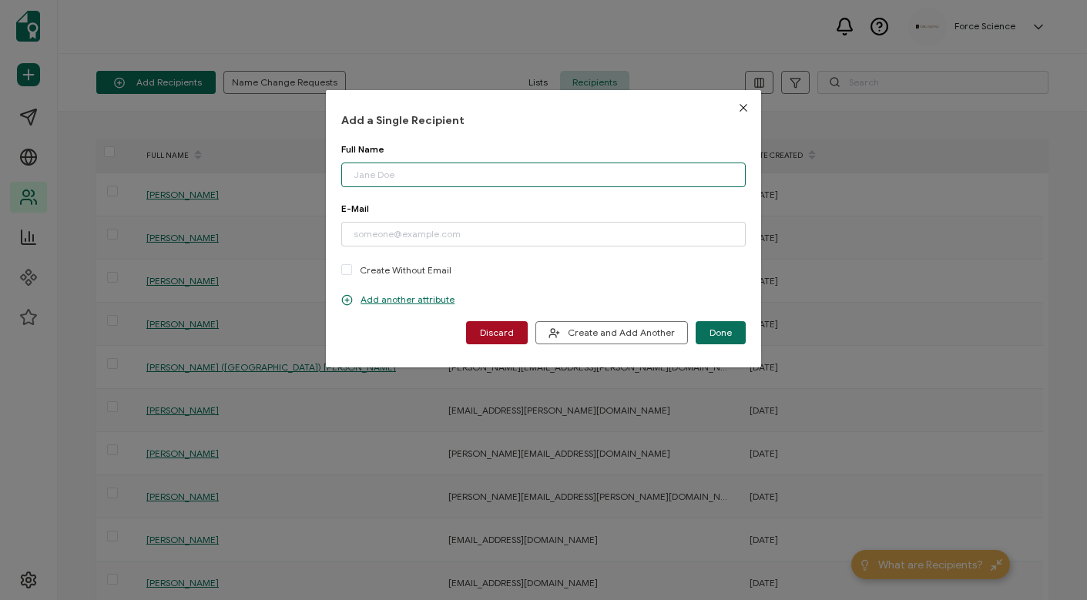
click at [377, 172] on input "dialog" at bounding box center [543, 175] width 404 height 25
paste input "[PERSON_NAME]"
click at [356, 174] on input "[PERSON_NAME]" at bounding box center [543, 175] width 404 height 25
type input "[PERSON_NAME]"
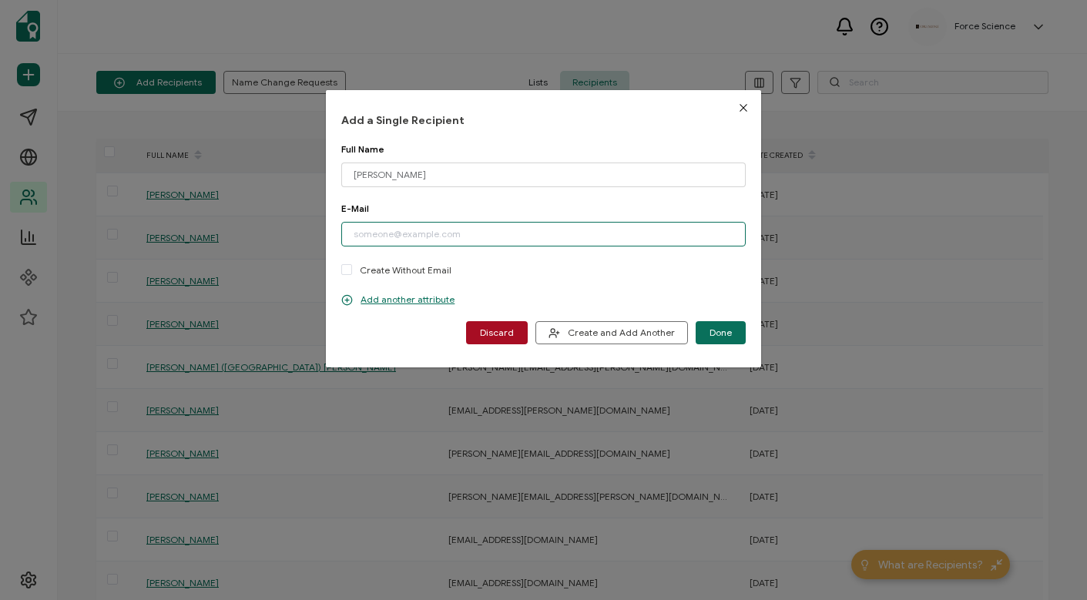
drag, startPoint x: 401, startPoint y: 233, endPoint x: 371, endPoint y: 240, distance: 30.8
click at [401, 233] on input "dialog" at bounding box center [543, 234] width 404 height 25
paste input "[PERSON_NAME][EMAIL_ADDRESS][PERSON_NAME][DOMAIN_NAME]"
drag, startPoint x: 356, startPoint y: 236, endPoint x: 394, endPoint y: 217, distance: 42.4
click at [358, 232] on input "[PERSON_NAME][EMAIL_ADDRESS][PERSON_NAME][DOMAIN_NAME]" at bounding box center [543, 234] width 404 height 25
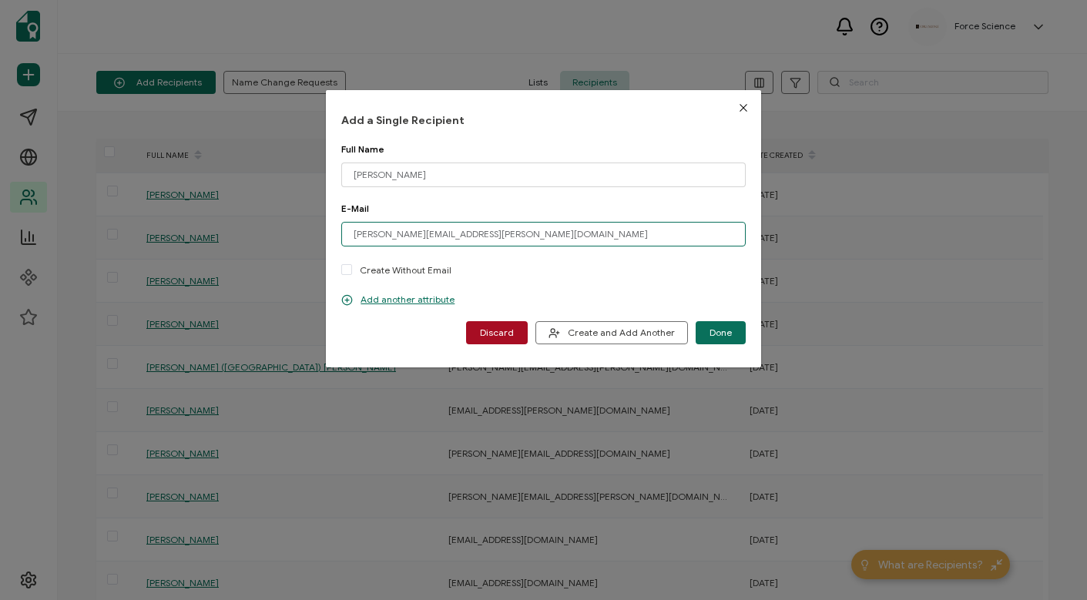
click at [510, 234] on input "[PERSON_NAME][EMAIL_ADDRESS][PERSON_NAME][DOMAIN_NAME]" at bounding box center [543, 234] width 404 height 25
type input "[PERSON_NAME][EMAIL_ADDRESS][PERSON_NAME][DOMAIN_NAME]"
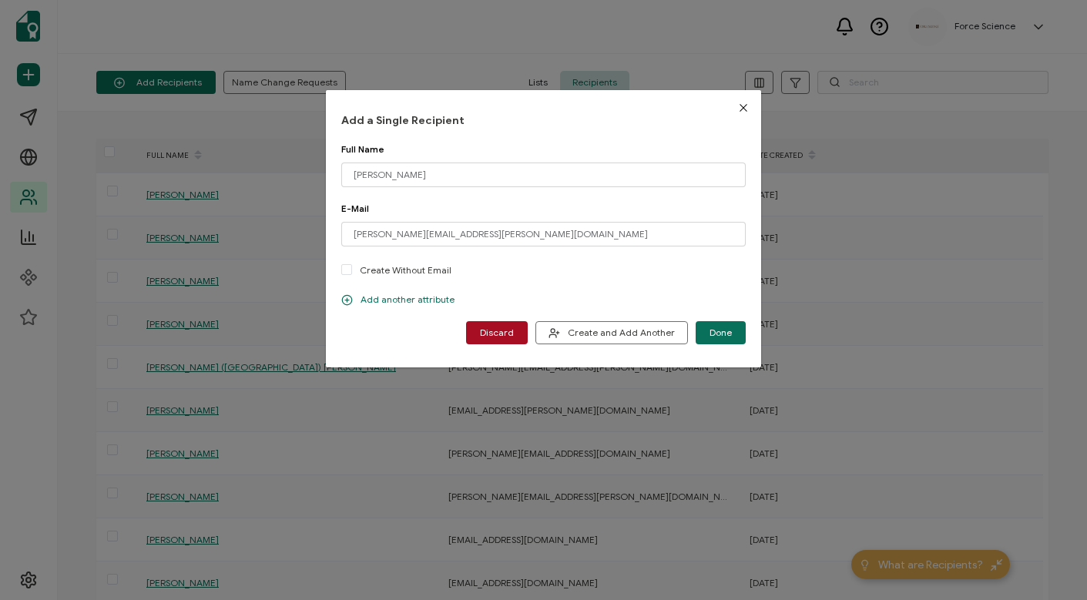
click at [406, 297] on p "Add another attribute" at bounding box center [397, 299] width 113 height 12
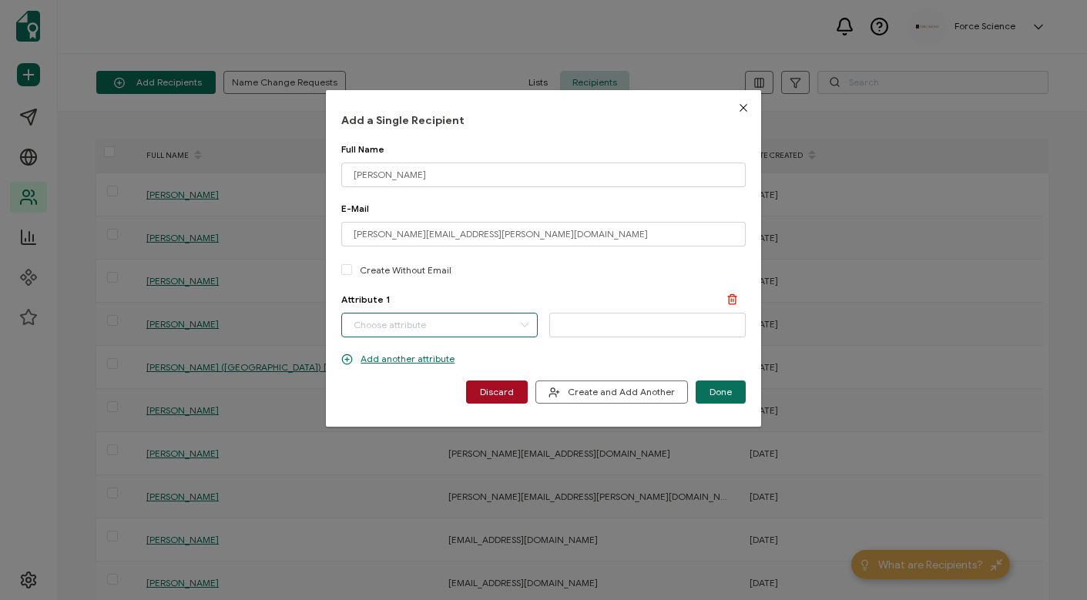
click at [396, 324] on input "dialog" at bounding box center [439, 325] width 196 height 25
click at [393, 387] on span "First Name" at bounding box center [377, 390] width 47 height 26
type input "First Name"
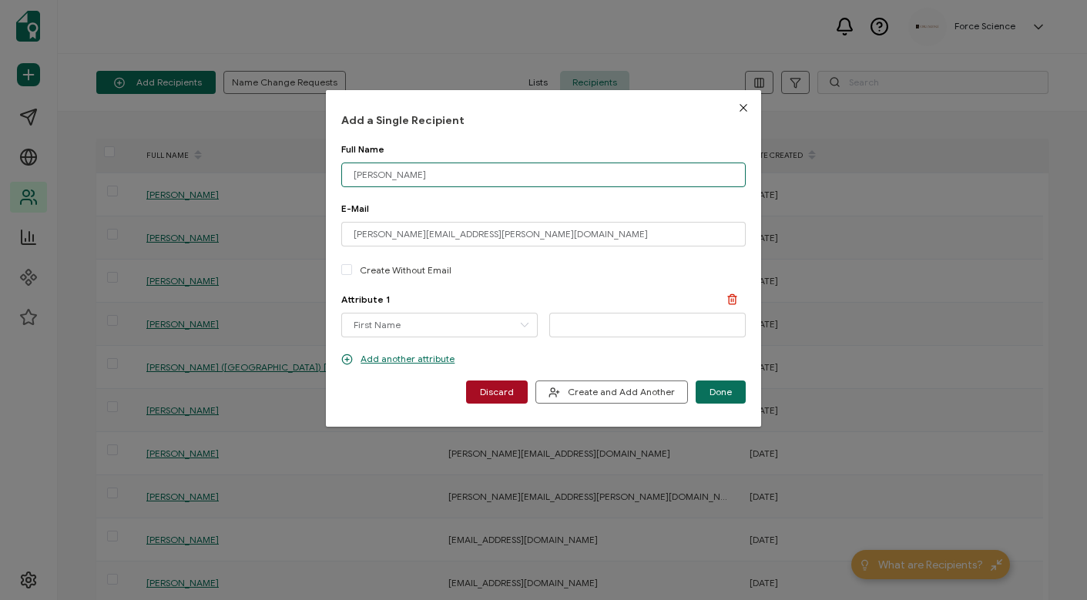
click at [370, 173] on input "[PERSON_NAME]" at bounding box center [543, 175] width 404 height 25
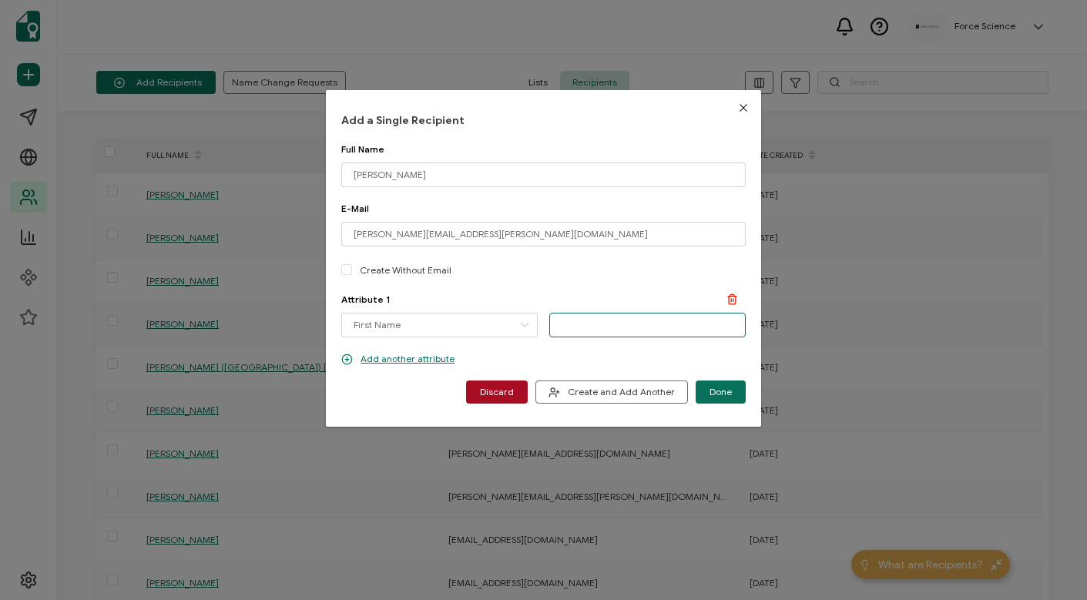
click at [601, 333] on input "dialog" at bounding box center [647, 325] width 196 height 25
paste input "[PERSON_NAME]"
type input "[PERSON_NAME]"
click at [709, 390] on span "Done" at bounding box center [720, 391] width 22 height 9
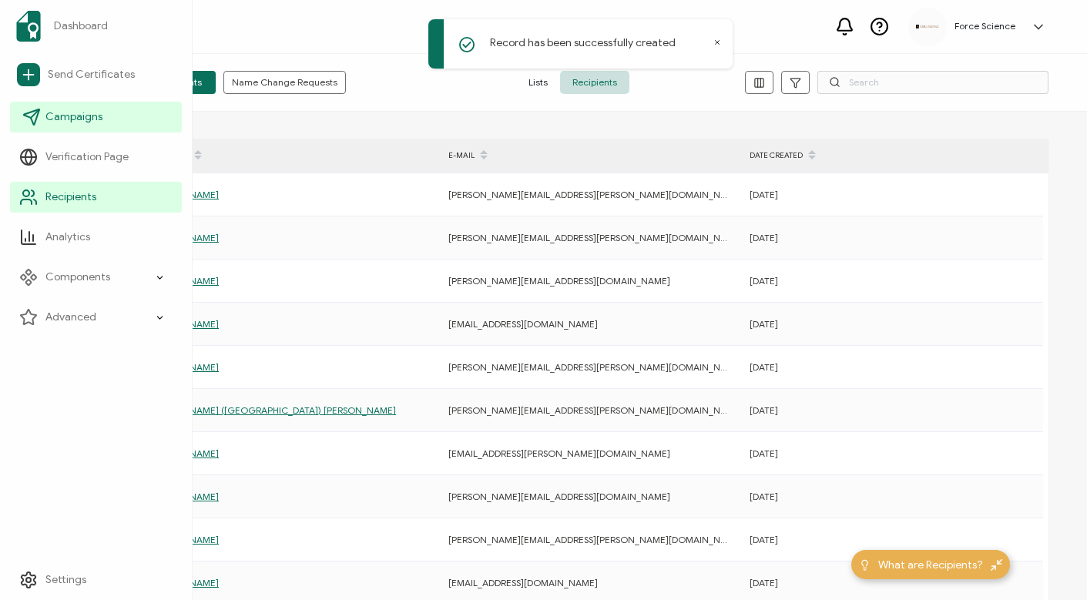
click at [93, 120] on span "Campaigns" at bounding box center [73, 116] width 57 height 15
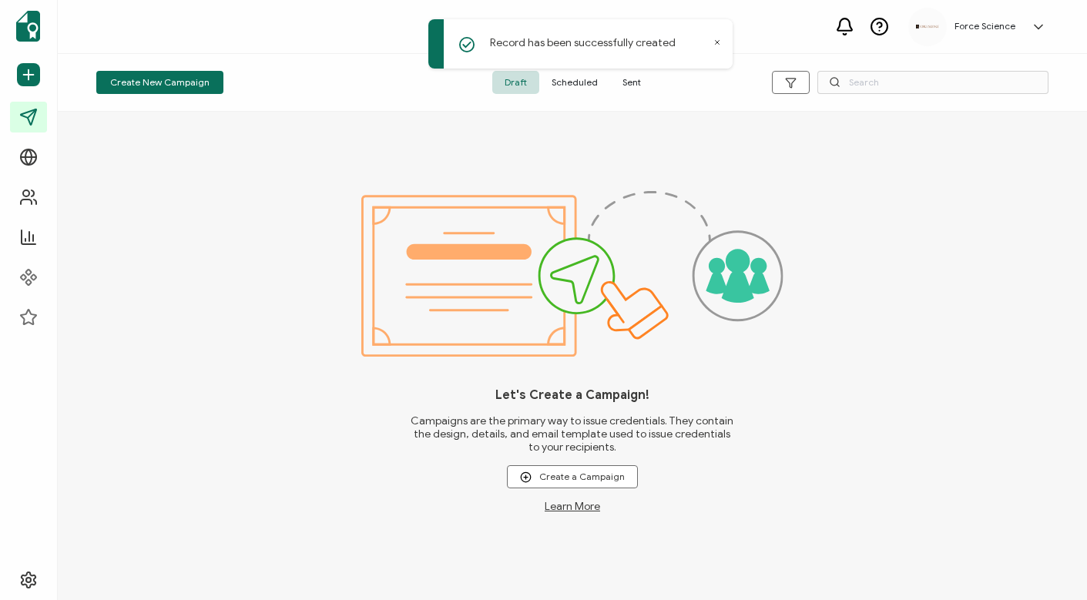
click at [637, 85] on span "Sent" at bounding box center [631, 82] width 43 height 23
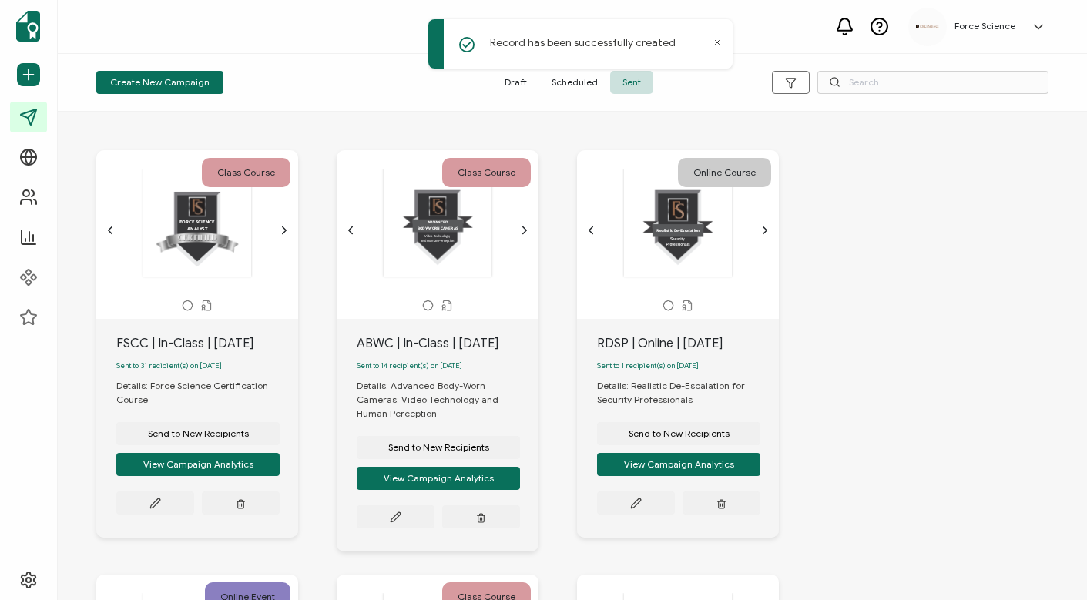
click at [716, 44] on icon at bounding box center [717, 43] width 8 height 8
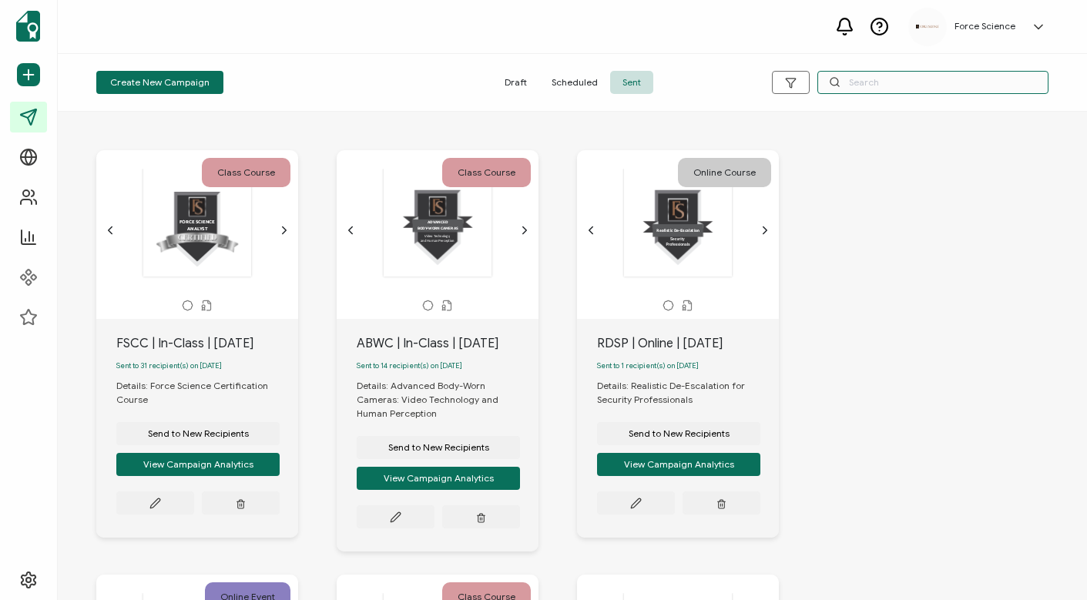
click at [929, 90] on input "text" at bounding box center [932, 82] width 231 height 23
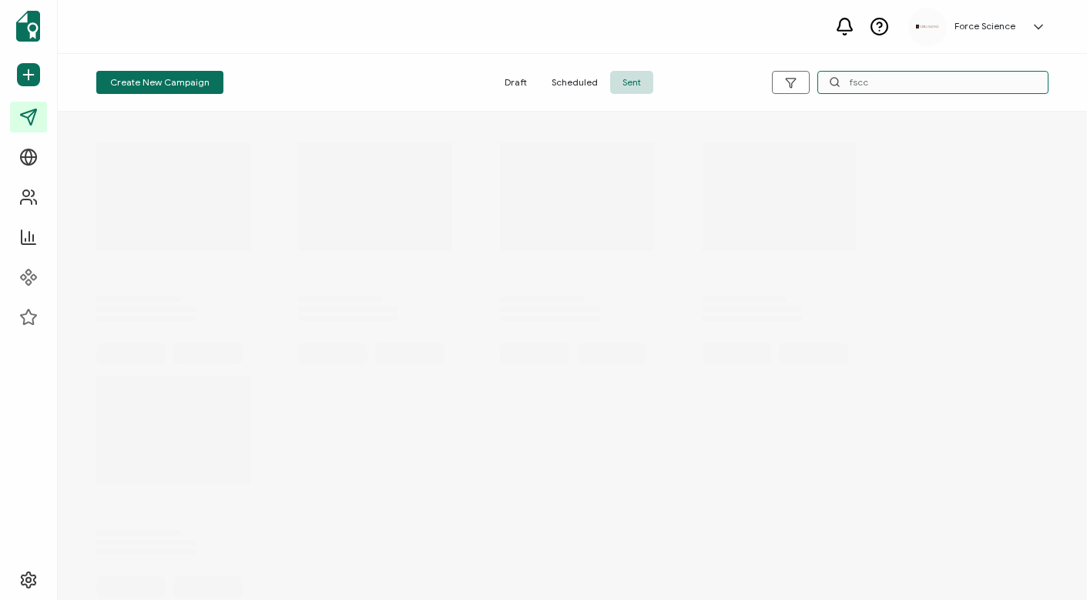
type input "fscc"
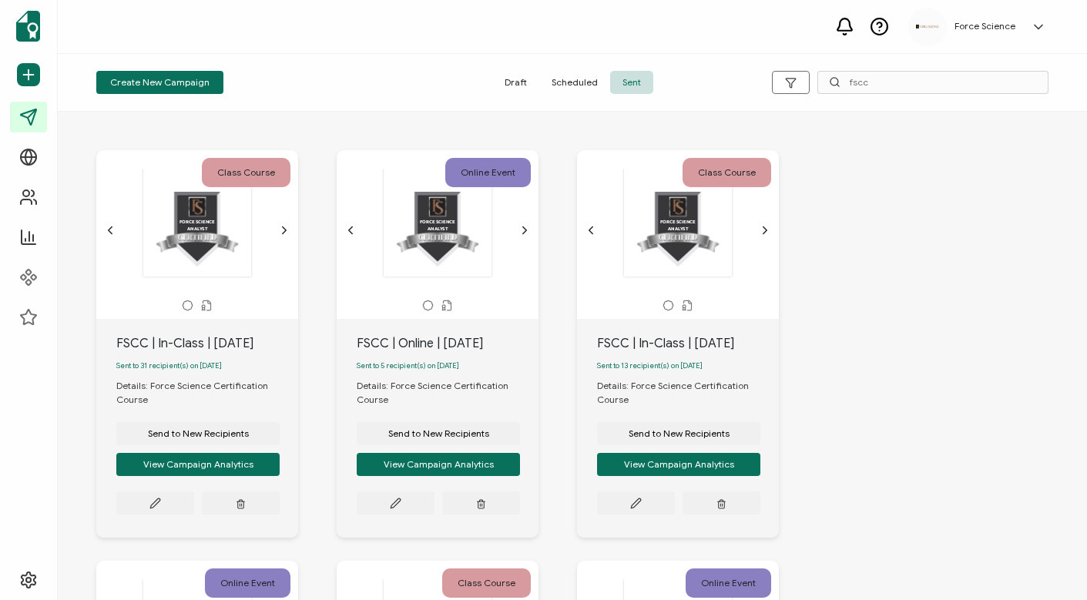
click at [384, 339] on div "FSCC | Online | [DATE]" at bounding box center [448, 343] width 182 height 18
click at [383, 339] on div "FSCC | Online | [DATE]" at bounding box center [448, 343] width 182 height 18
copy div "FSCC | Online | [DATE]"
click at [443, 435] on span "Send to New Recipients" at bounding box center [438, 433] width 101 height 9
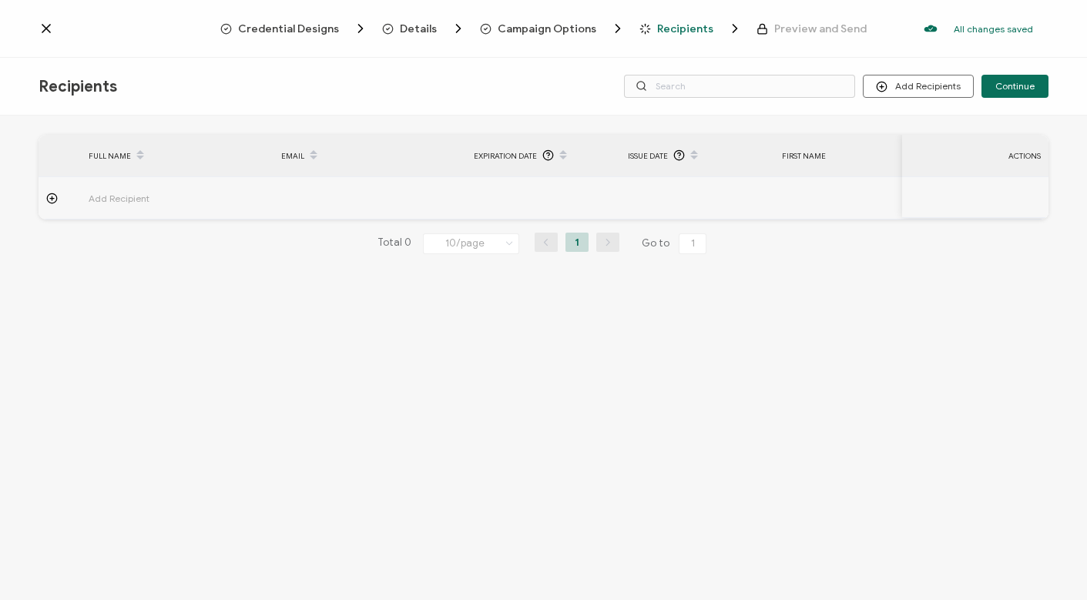
click at [500, 27] on span "Campaign Options" at bounding box center [547, 29] width 99 height 12
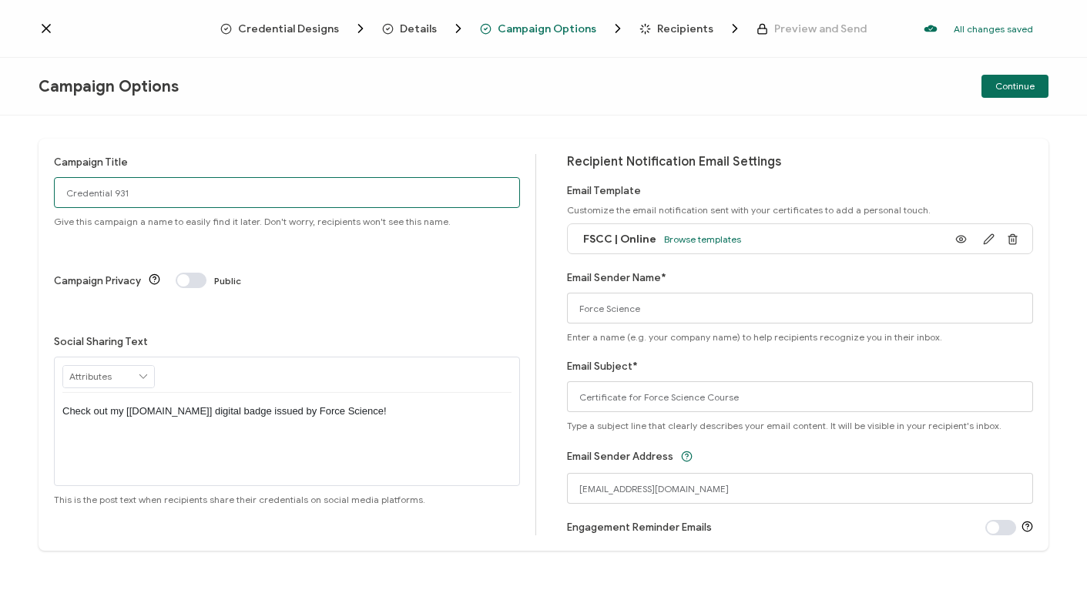
click at [232, 186] on input "Credential 931" at bounding box center [287, 192] width 466 height 31
paste input "FSCC | Online | Oct"
type input "FSCC | Online | [DATE]"
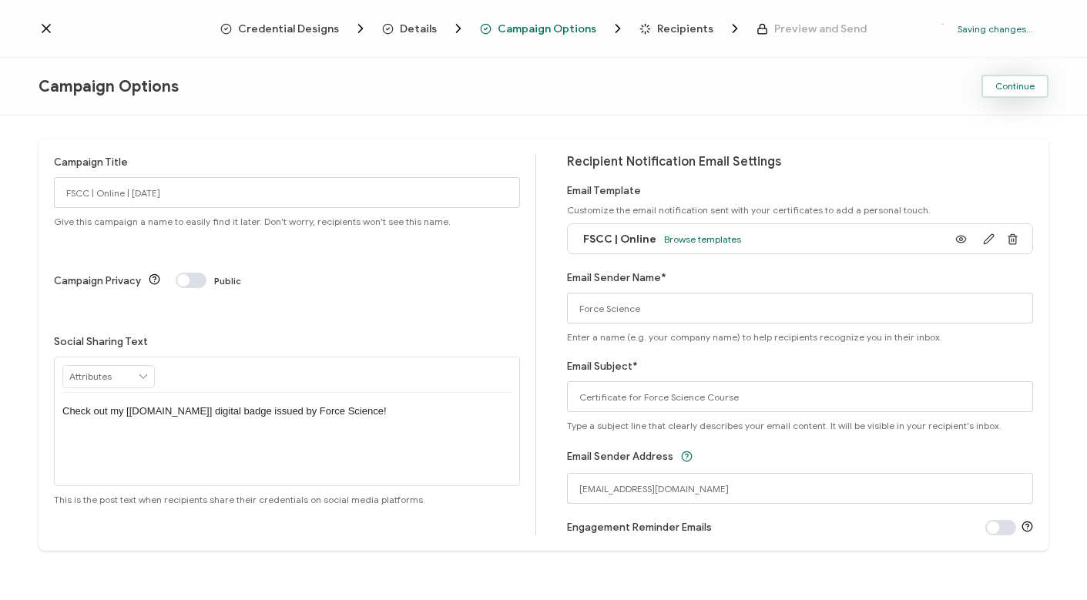
click at [1016, 86] on span "Continue" at bounding box center [1014, 86] width 39 height 9
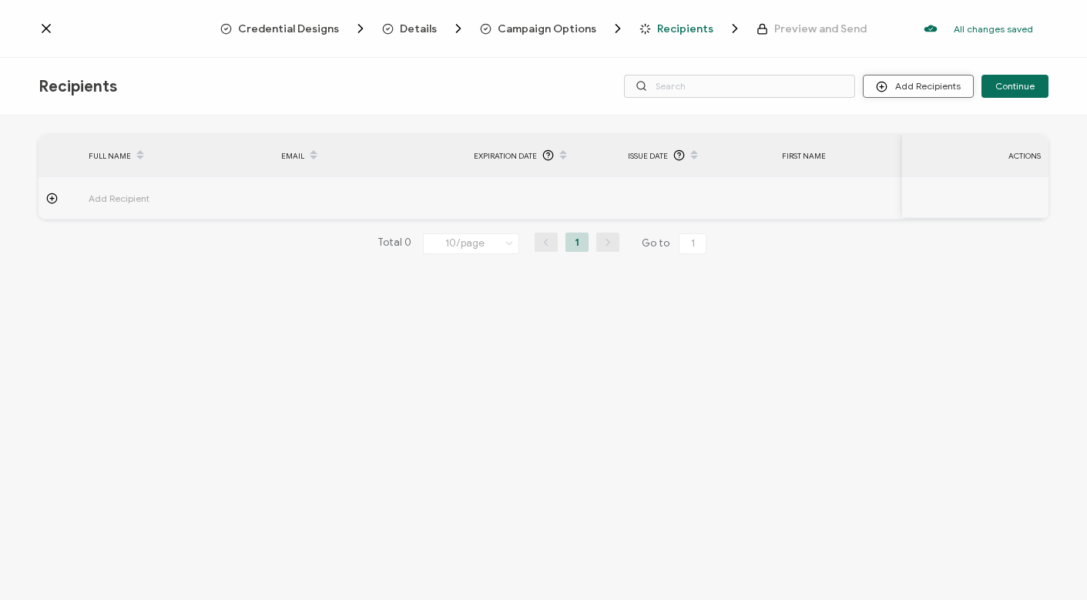
click at [927, 88] on button "Add Recipients" at bounding box center [918, 86] width 111 height 23
click at [907, 149] on span "Import From Recipients" at bounding box center [949, 153] width 100 height 12
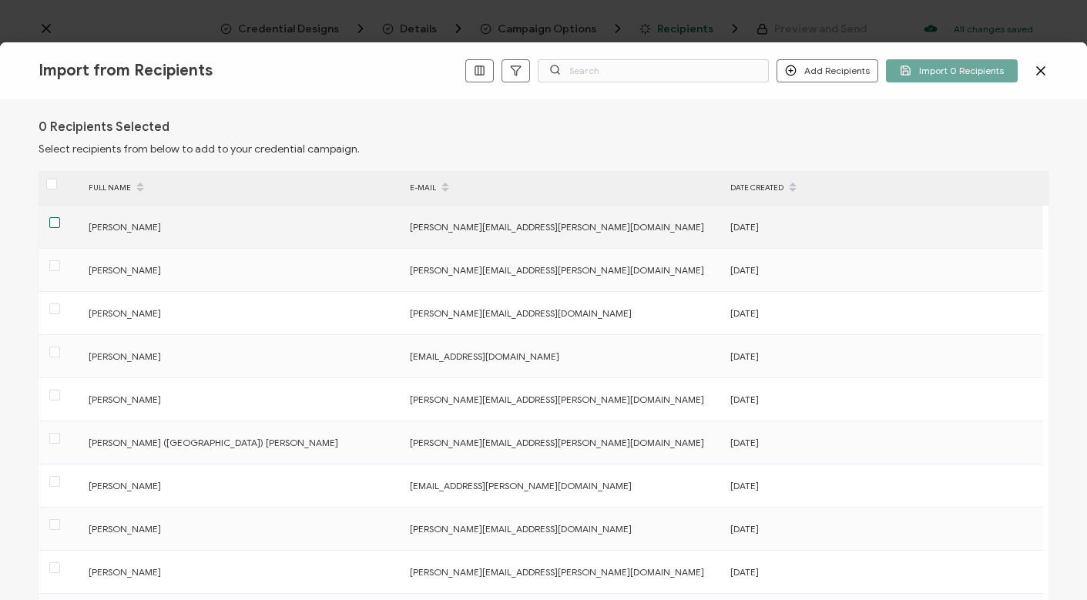
click at [52, 222] on span at bounding box center [54, 222] width 11 height 11
click at [60, 217] on input "checkbox" at bounding box center [60, 217] width 0 height 0
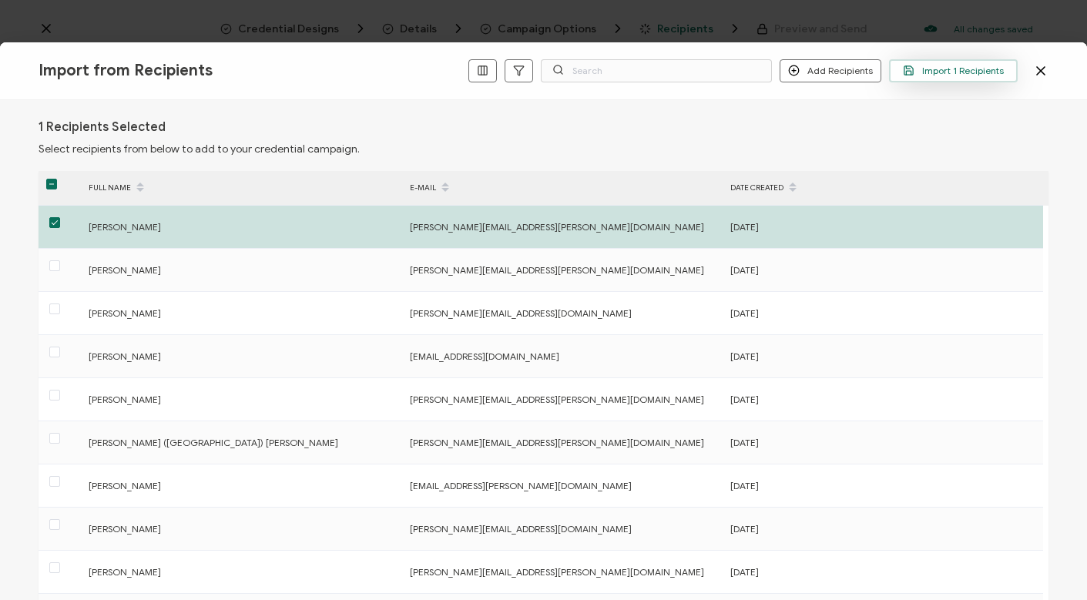
click at [944, 75] on span "Import 1 Recipients" at bounding box center [953, 71] width 101 height 12
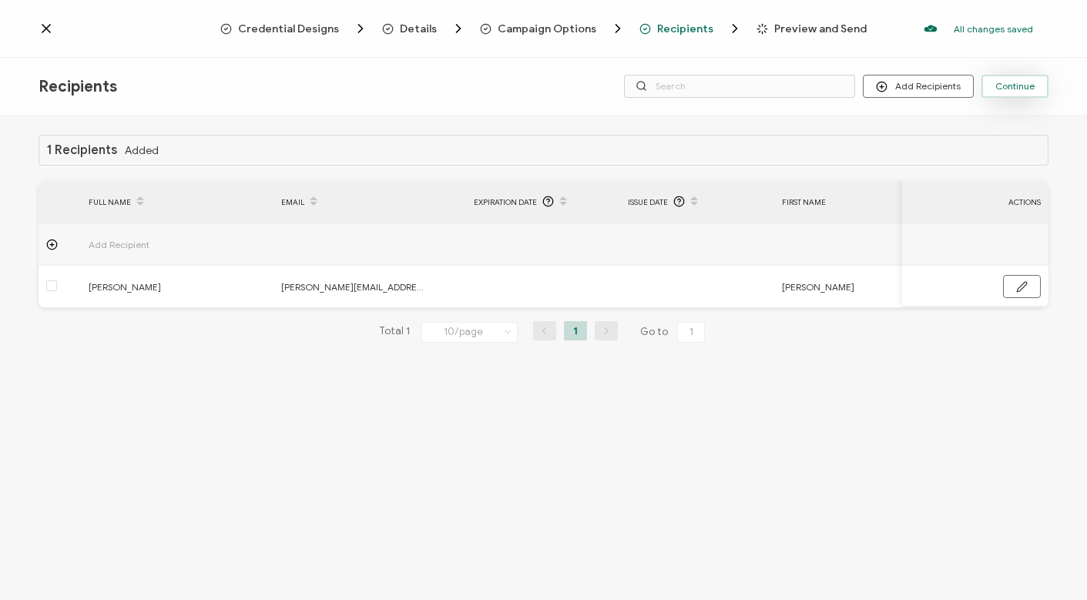
click at [1003, 93] on button "Continue" at bounding box center [1014, 86] width 67 height 23
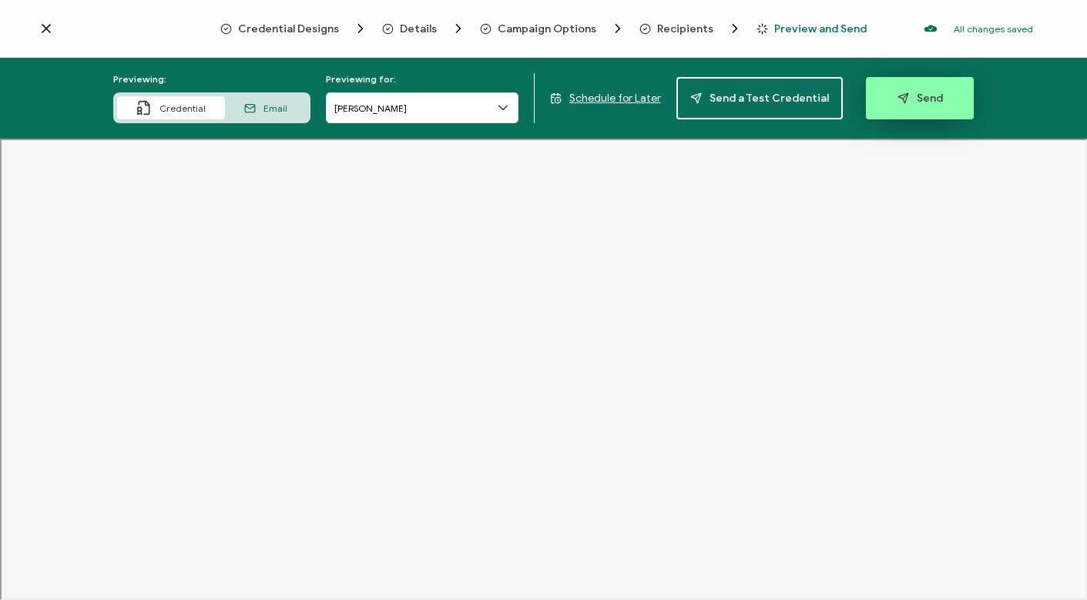
click at [940, 103] on button "Send" at bounding box center [920, 98] width 108 height 42
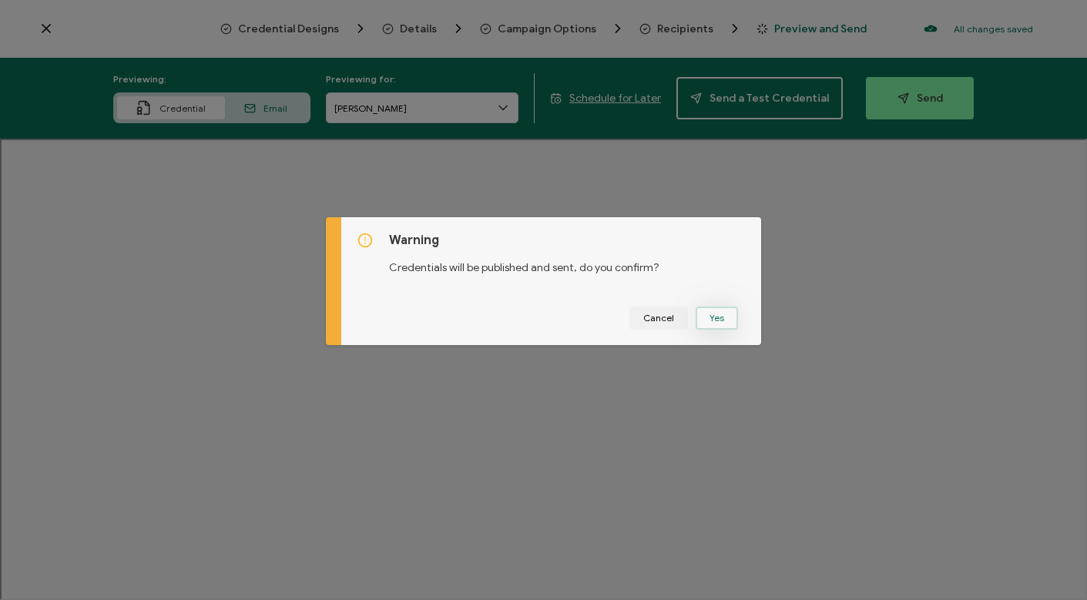
click at [718, 317] on button "Yes" at bounding box center [717, 318] width 42 height 23
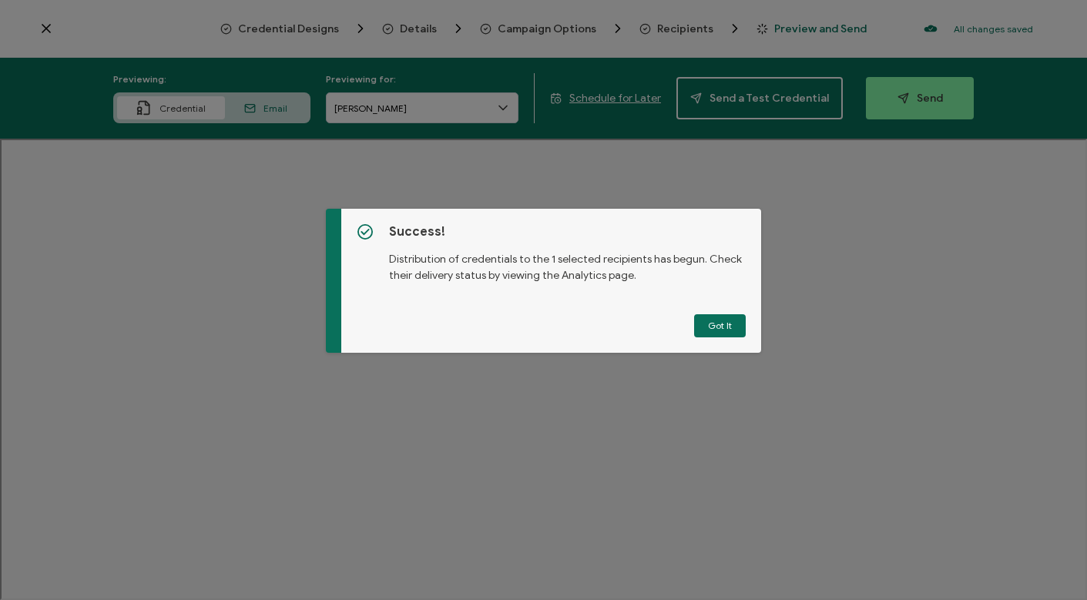
drag, startPoint x: 703, startPoint y: 326, endPoint x: 733, endPoint y: 318, distance: 30.3
click at [704, 324] on button "Got It" at bounding box center [720, 325] width 52 height 23
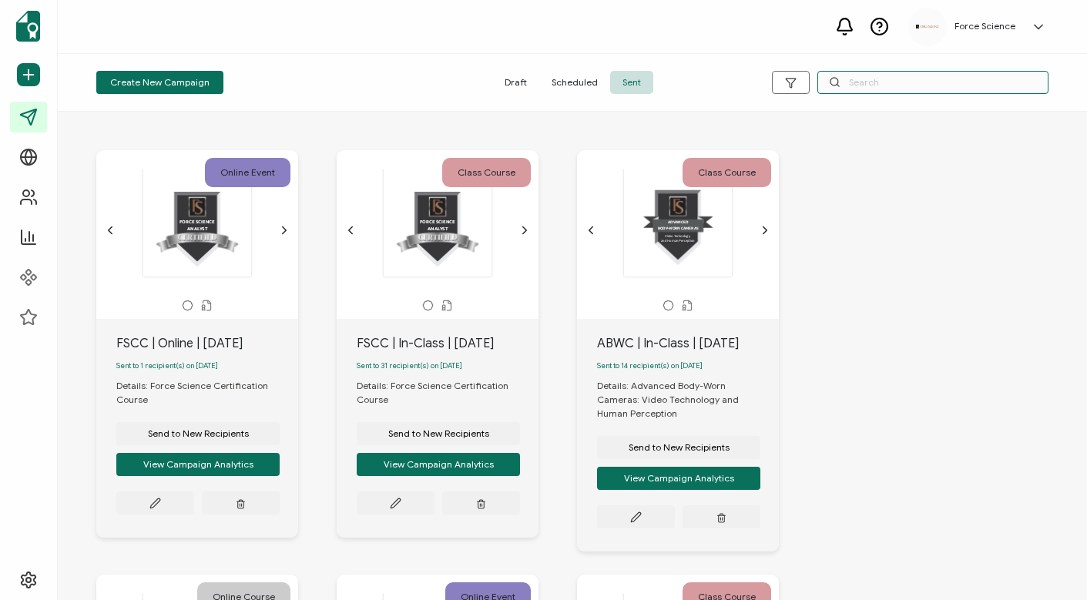
click at [867, 85] on input "text" at bounding box center [932, 82] width 231 height 23
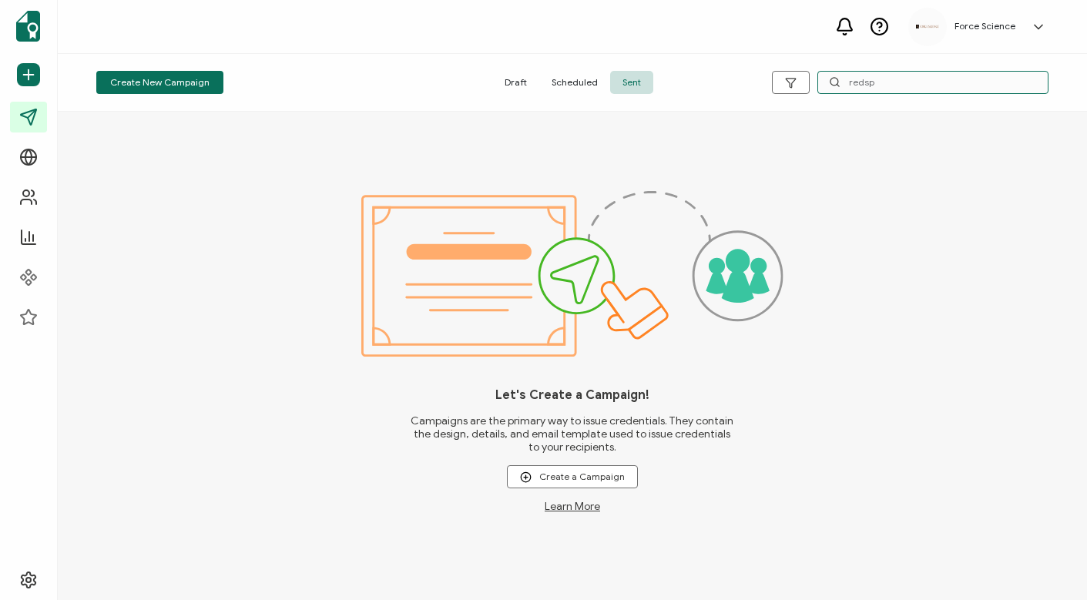
click at [882, 79] on input "redsp" at bounding box center [932, 82] width 231 height 23
click at [883, 79] on input "redsp" at bounding box center [932, 82] width 231 height 23
type input "rdsp"
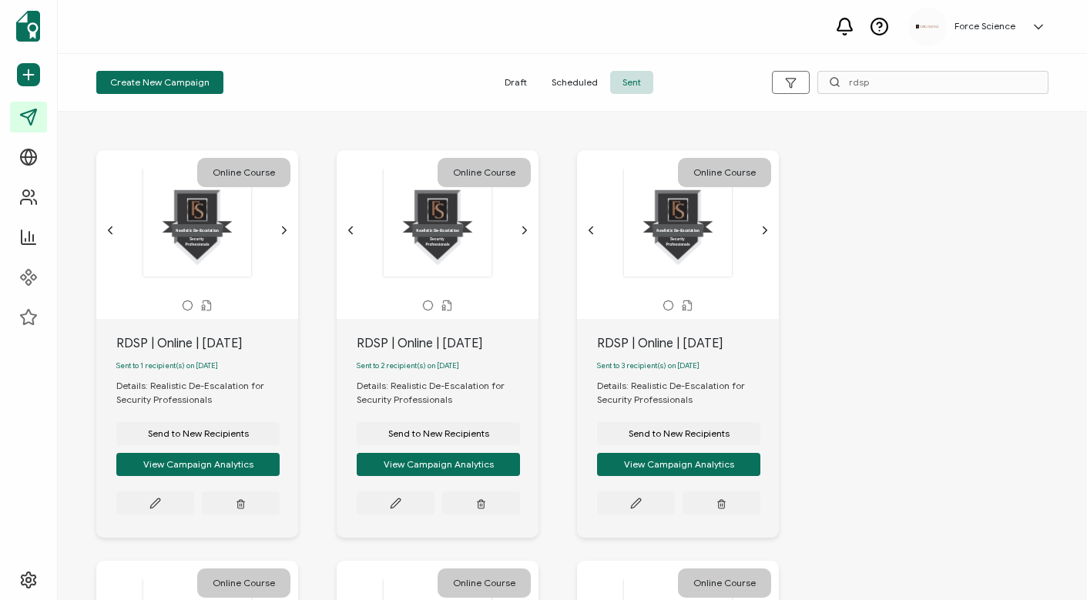
click at [189, 350] on div "RDSP | Online | [DATE]" at bounding box center [207, 343] width 182 height 18
click at [189, 351] on div "RDSP | Online | [DATE]" at bounding box center [207, 343] width 182 height 18
copy div "RDSP | Online | [DATE]"
click at [190, 438] on span "Send to New Recipients" at bounding box center [198, 433] width 101 height 9
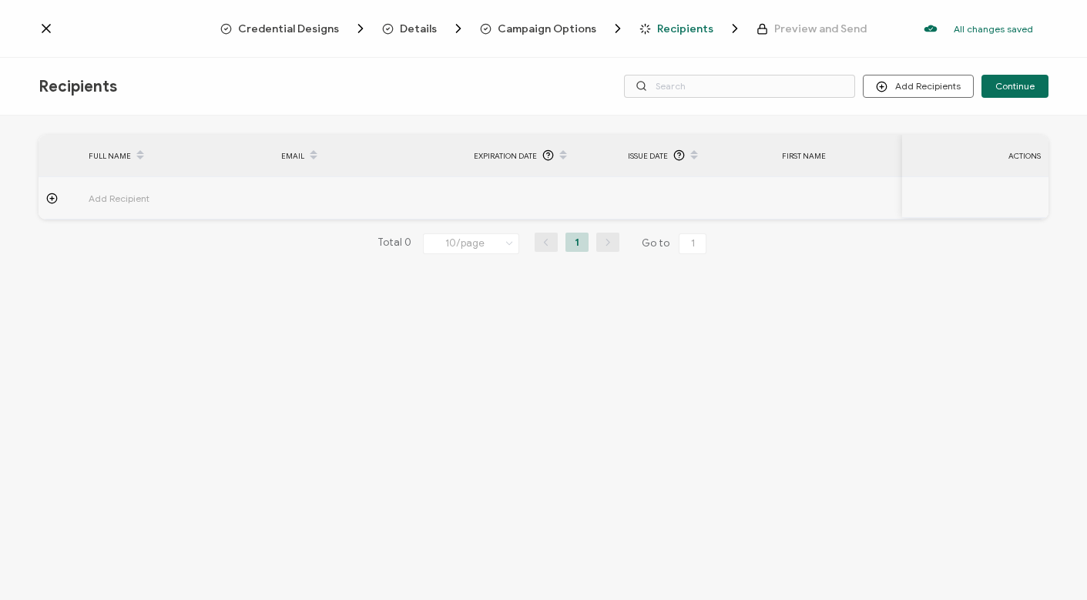
click at [562, 28] on span "Campaign Options" at bounding box center [547, 29] width 99 height 12
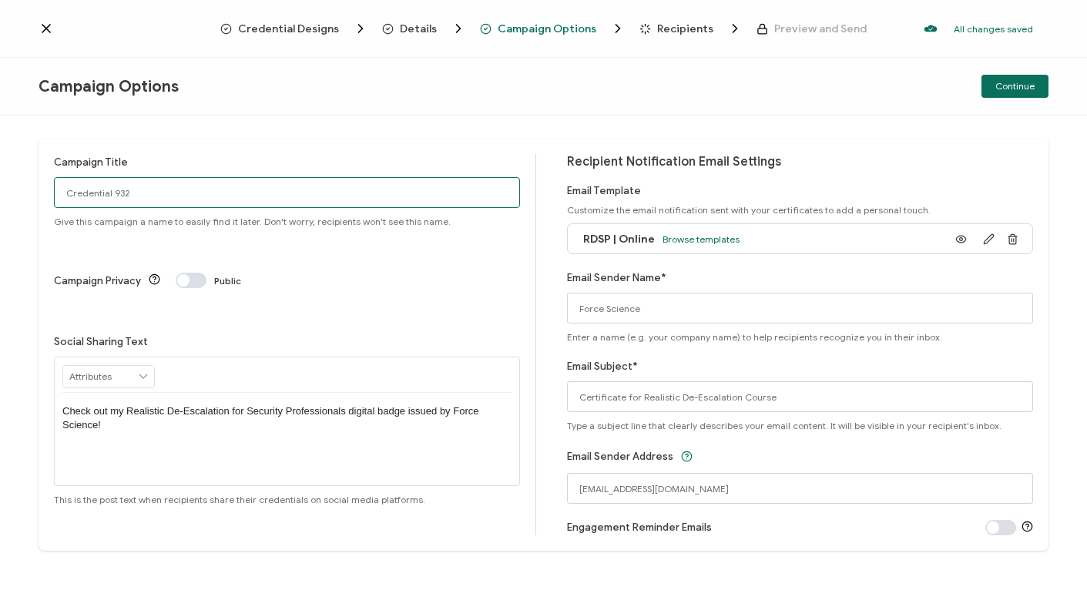
click at [183, 187] on input "Credential 932" at bounding box center [287, 192] width 466 height 31
paste input "RDSP | Online | [DATE]"
type input "RDSP | Online | [DATE]"
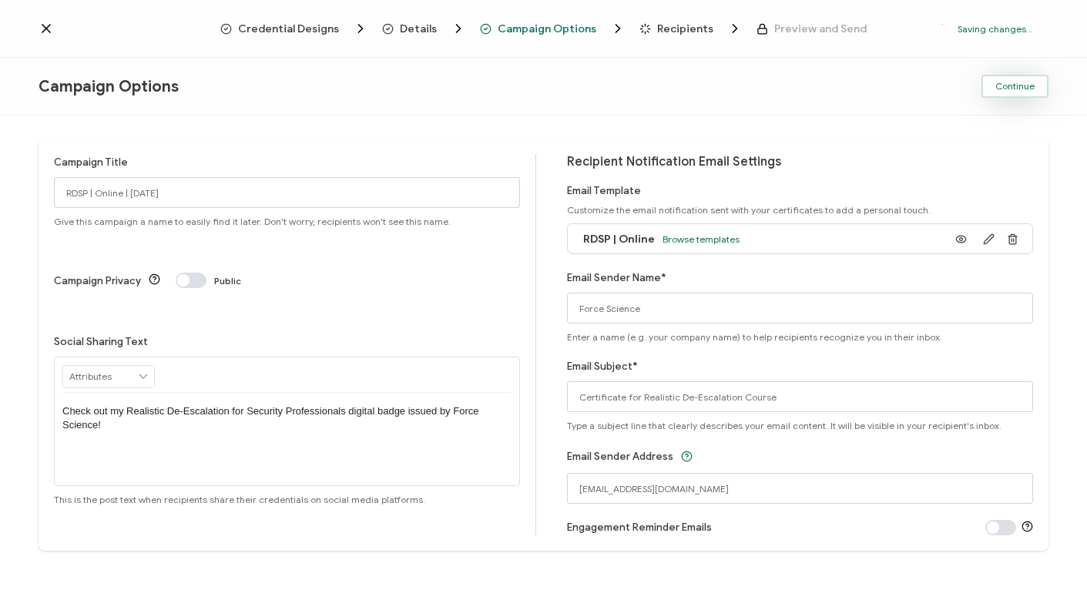
click at [993, 86] on button "Continue" at bounding box center [1014, 86] width 67 height 23
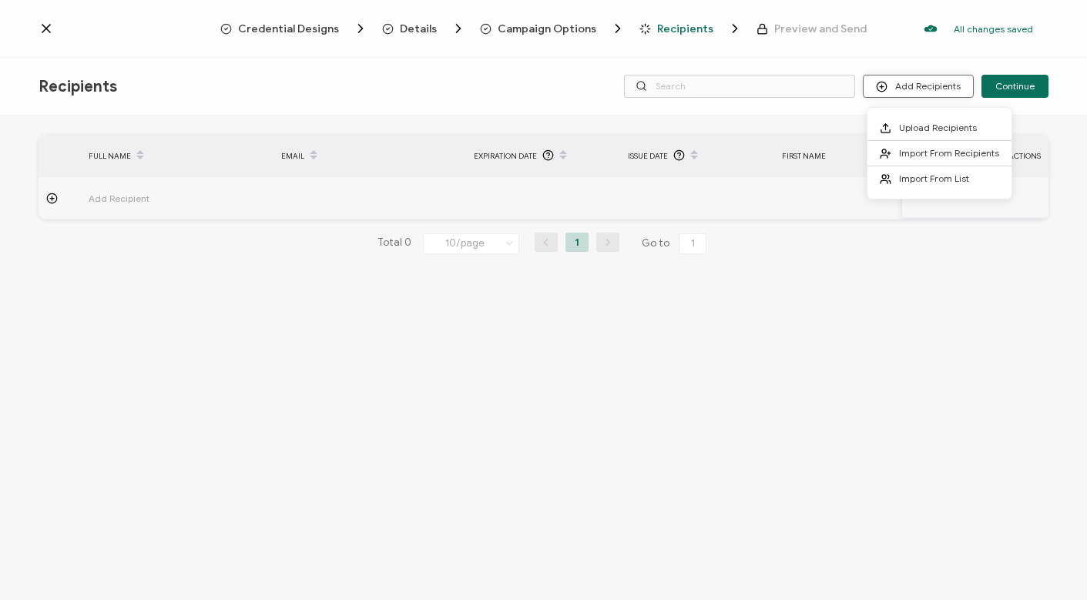
click at [933, 90] on button "Add Recipients" at bounding box center [918, 86] width 111 height 23
click at [923, 122] on span "Upload Recipients" at bounding box center [938, 128] width 78 height 12
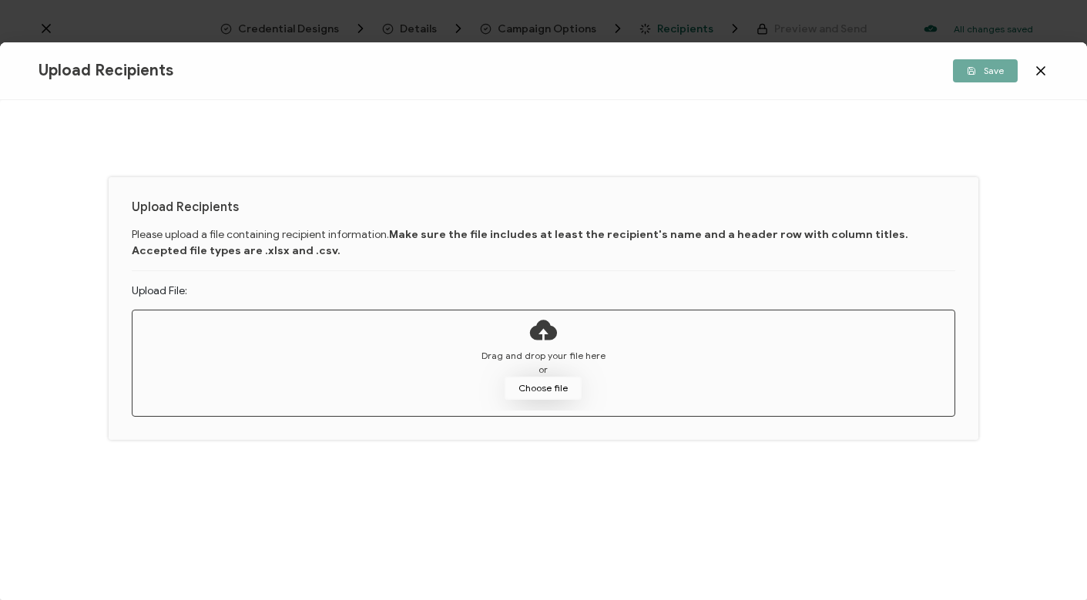
click at [542, 385] on button "Choose file" at bounding box center [543, 388] width 77 height 23
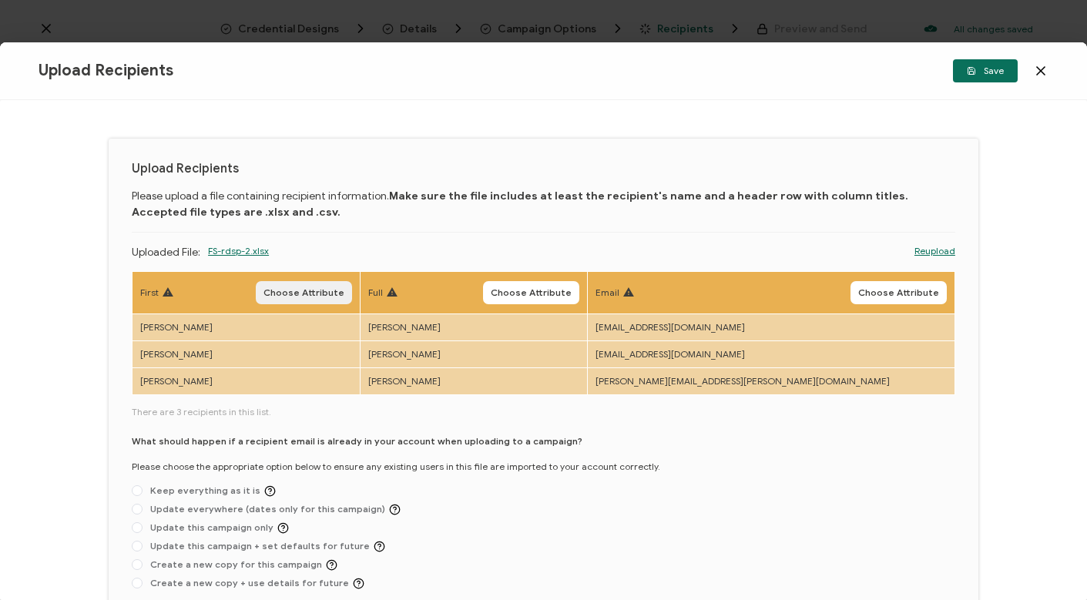
click at [344, 288] on span "Choose Attribute" at bounding box center [303, 292] width 81 height 9
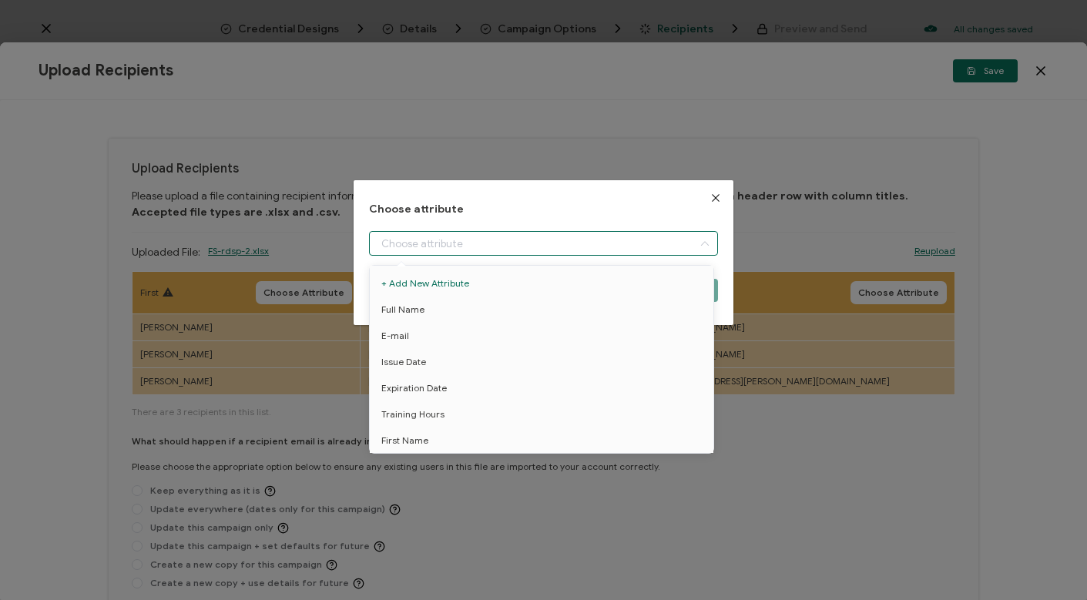
drag, startPoint x: 459, startPoint y: 246, endPoint x: 448, endPoint y: 259, distance: 16.9
click at [459, 246] on input "dialog" at bounding box center [544, 243] width 350 height 25
click at [433, 443] on li "First Name" at bounding box center [544, 441] width 357 height 26
type input "First Name"
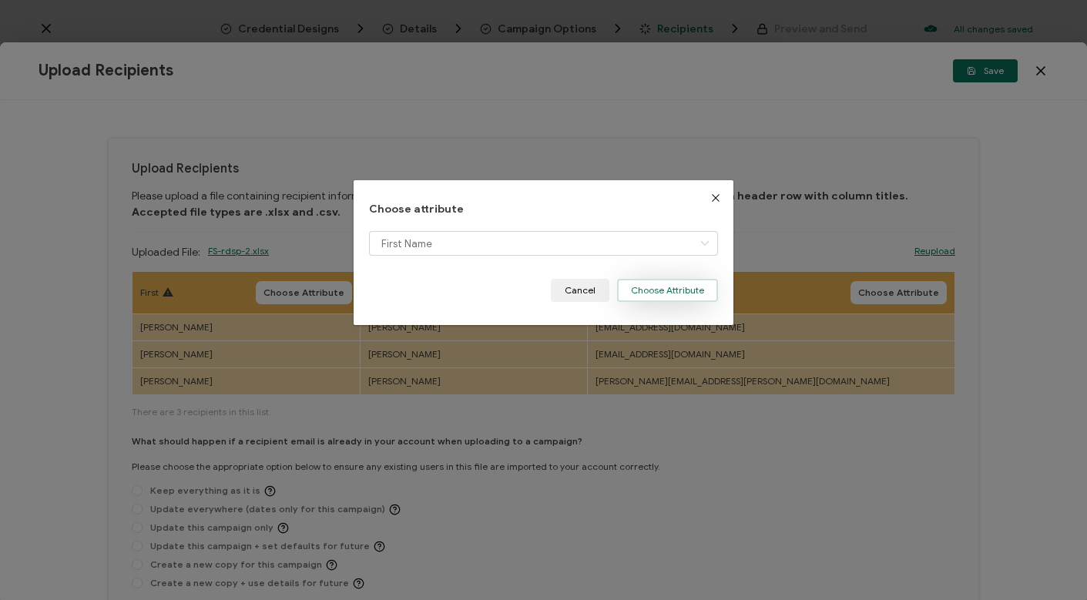
click at [649, 296] on button "Choose Attribute" at bounding box center [667, 290] width 101 height 23
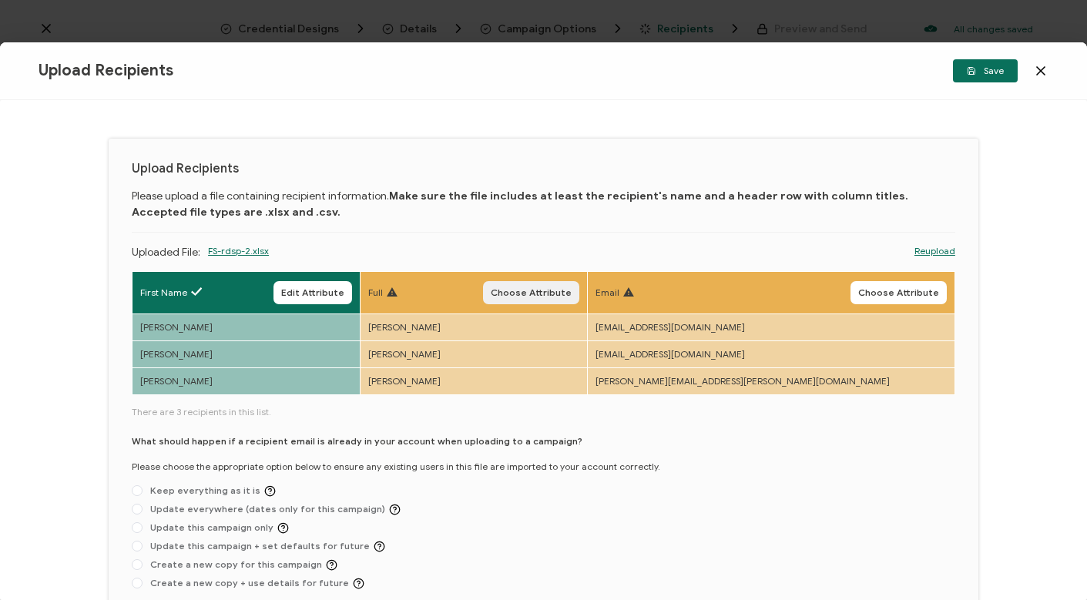
click at [572, 288] on span "Choose Attribute" at bounding box center [531, 292] width 81 height 9
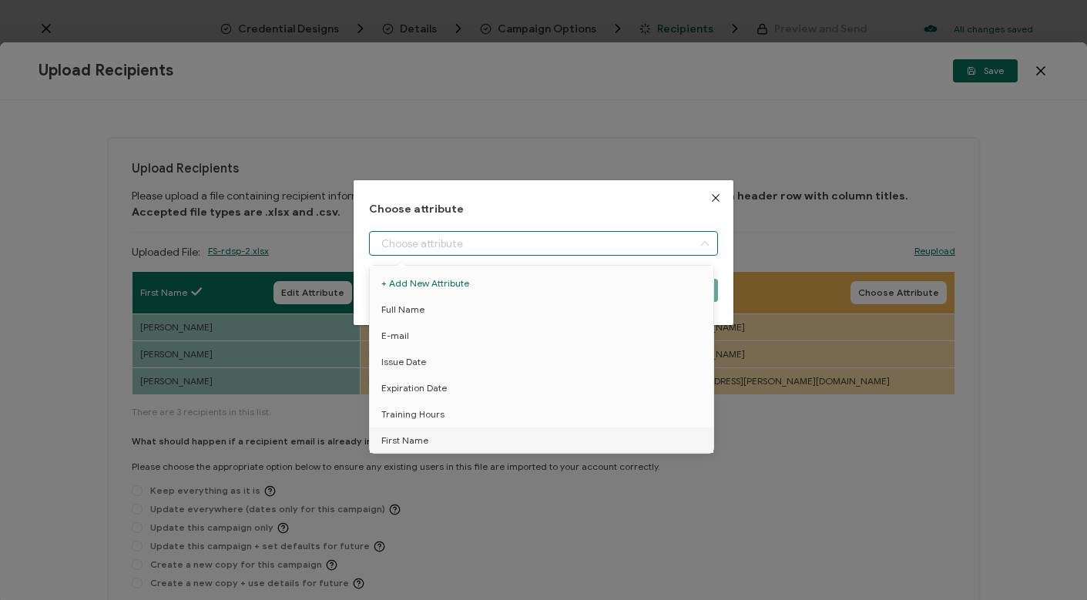
click at [434, 234] on input "dialog" at bounding box center [544, 243] width 350 height 25
drag, startPoint x: 421, startPoint y: 307, endPoint x: 599, endPoint y: 288, distance: 178.9
click at [421, 307] on span "Full Name" at bounding box center [402, 310] width 43 height 26
type input "Full Name"
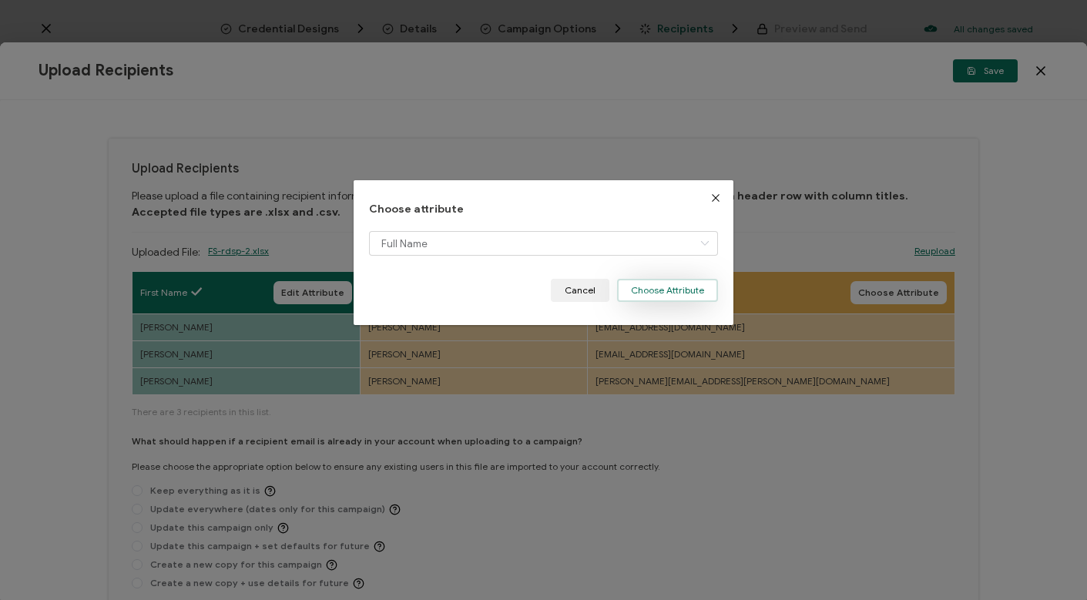
drag, startPoint x: 671, startPoint y: 288, endPoint x: 743, endPoint y: 280, distance: 72.8
click at [671, 288] on button "Choose Attribute" at bounding box center [667, 290] width 101 height 23
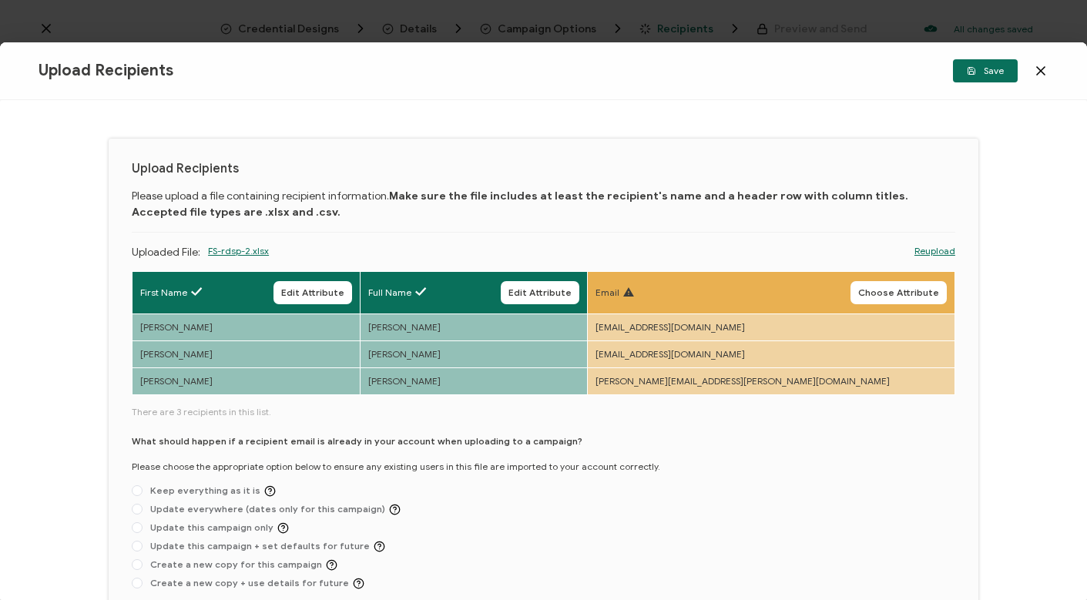
drag, startPoint x: 918, startPoint y: 287, endPoint x: 900, endPoint y: 290, distance: 18.0
click at [917, 288] on span "Choose Attribute" at bounding box center [898, 292] width 81 height 9
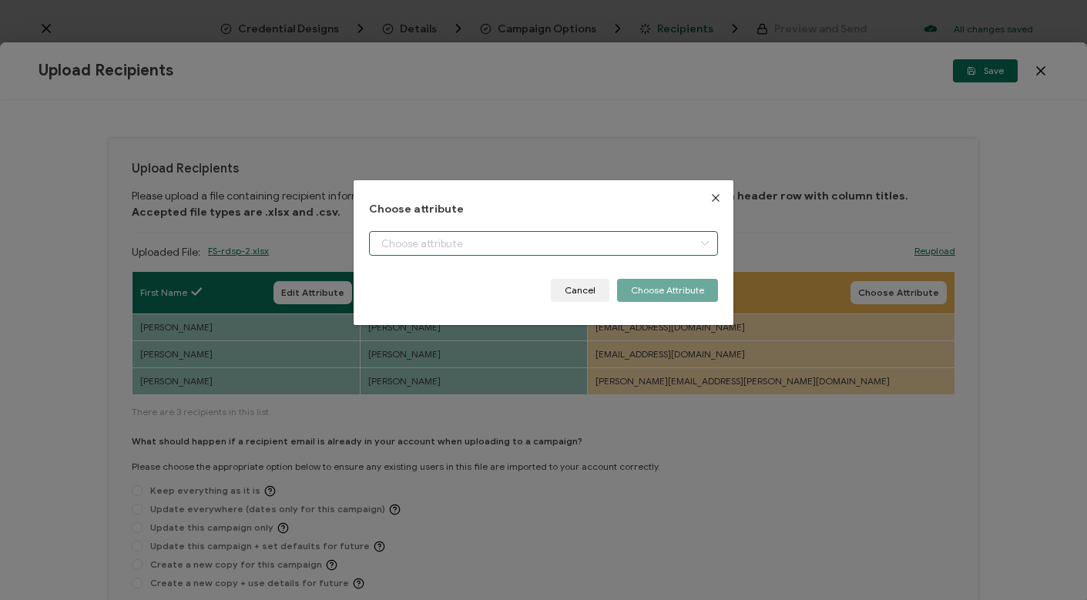
click at [455, 240] on input "dialog" at bounding box center [544, 243] width 350 height 25
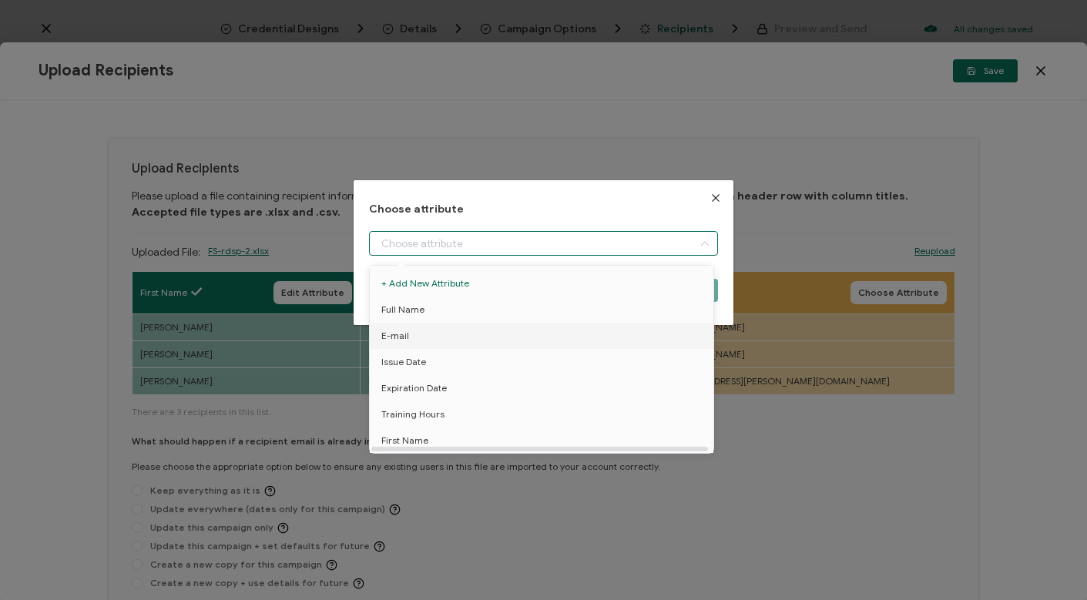
click at [396, 337] on span "E-mail" at bounding box center [395, 336] width 28 height 26
type input "E-mail"
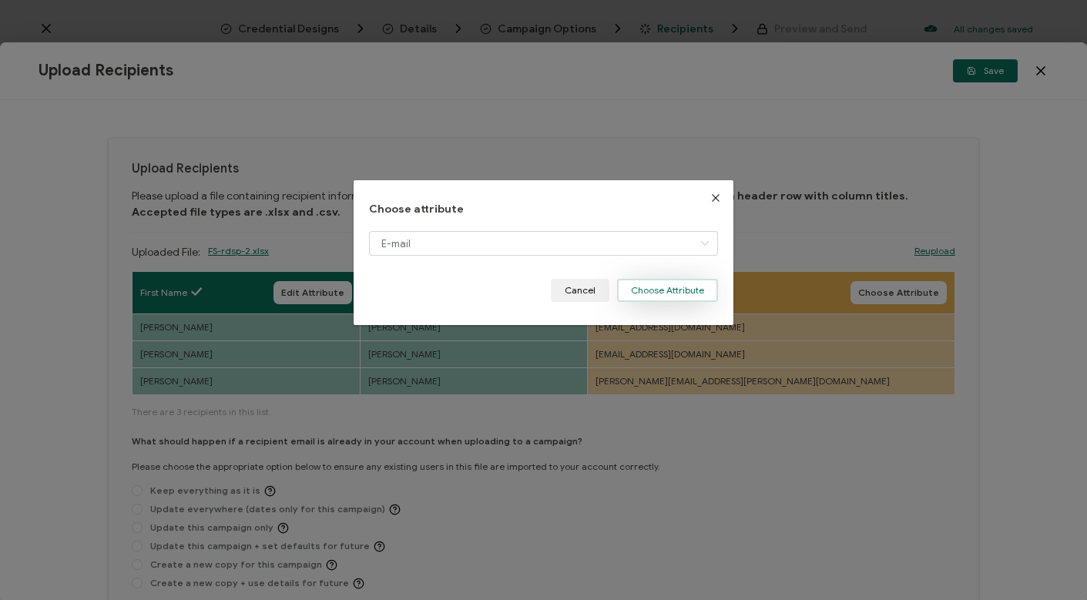
click at [662, 294] on button "Choose Attribute" at bounding box center [667, 290] width 101 height 23
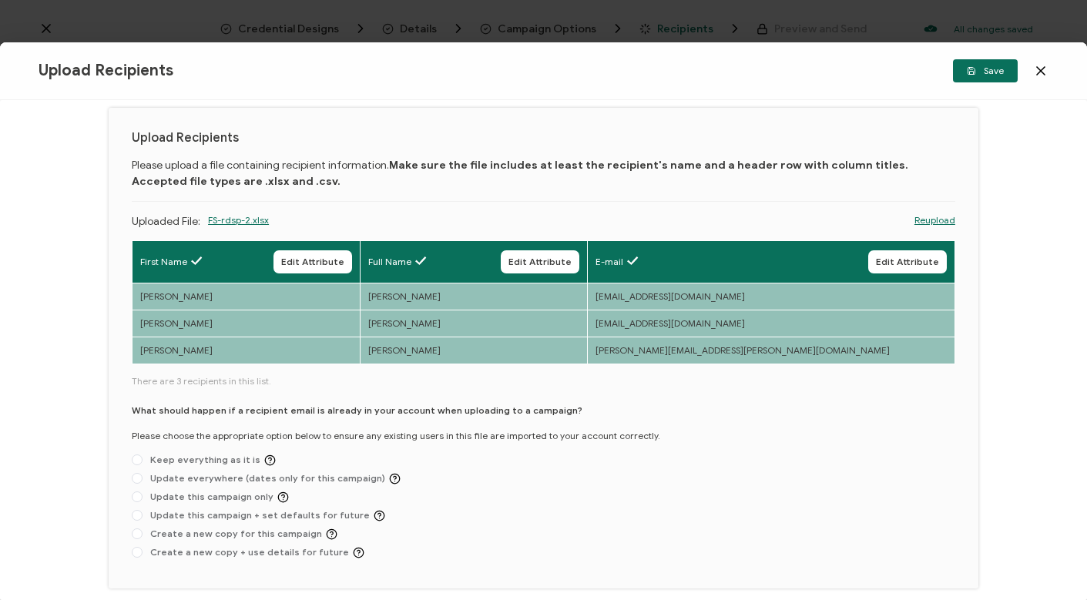
scroll to position [44, 0]
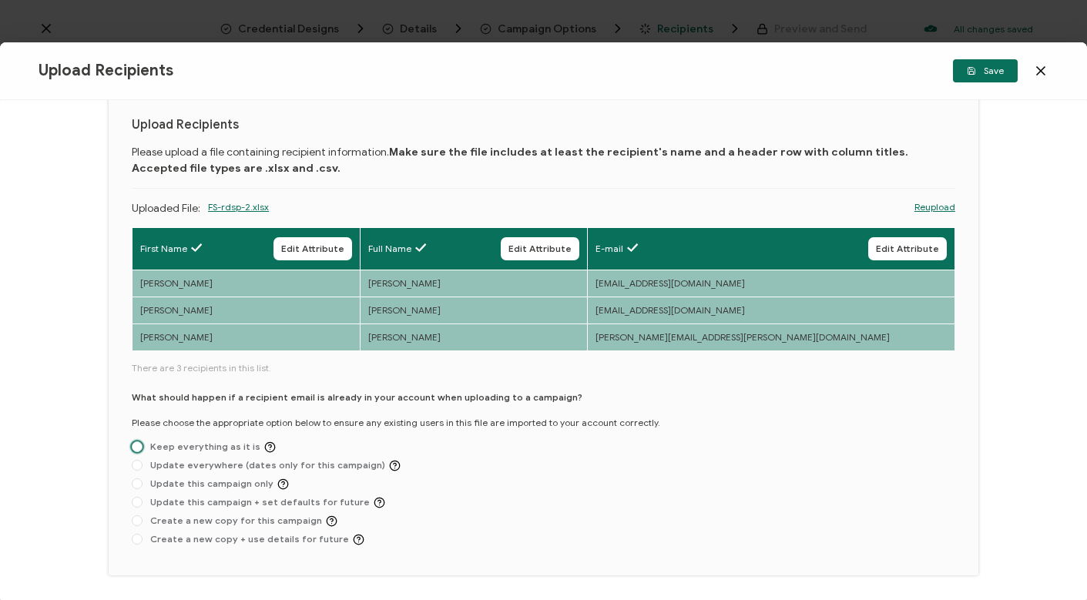
click at [155, 446] on span "Keep everything as it is" at bounding box center [209, 447] width 133 height 12
click at [143, 446] on input "Keep everything as it is" at bounding box center [137, 447] width 11 height 12
radio input "true"
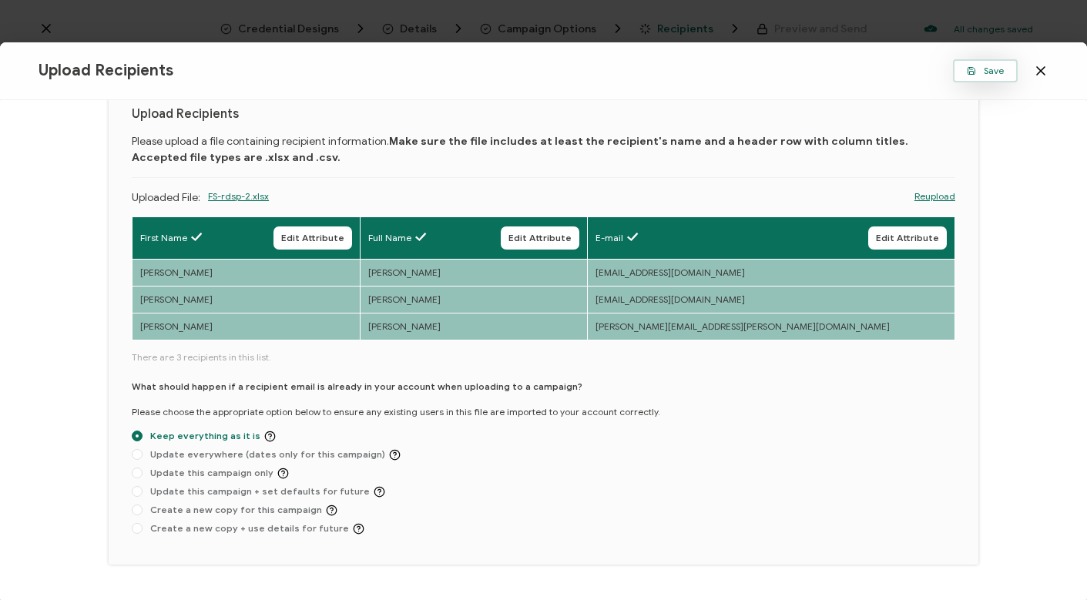
click at [991, 68] on span "Save" at bounding box center [985, 70] width 37 height 9
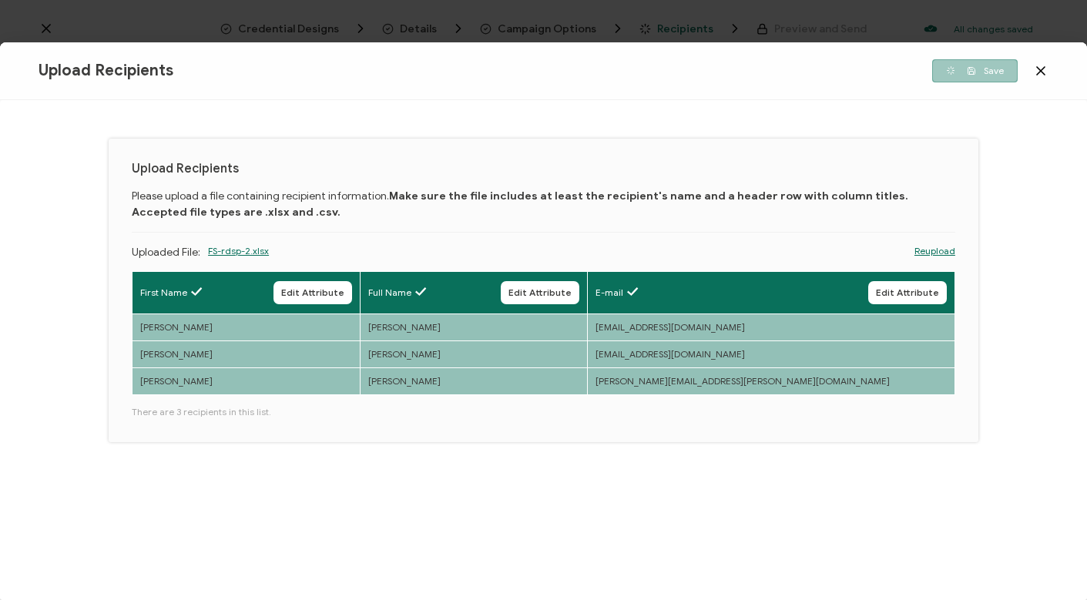
scroll to position [0, 0]
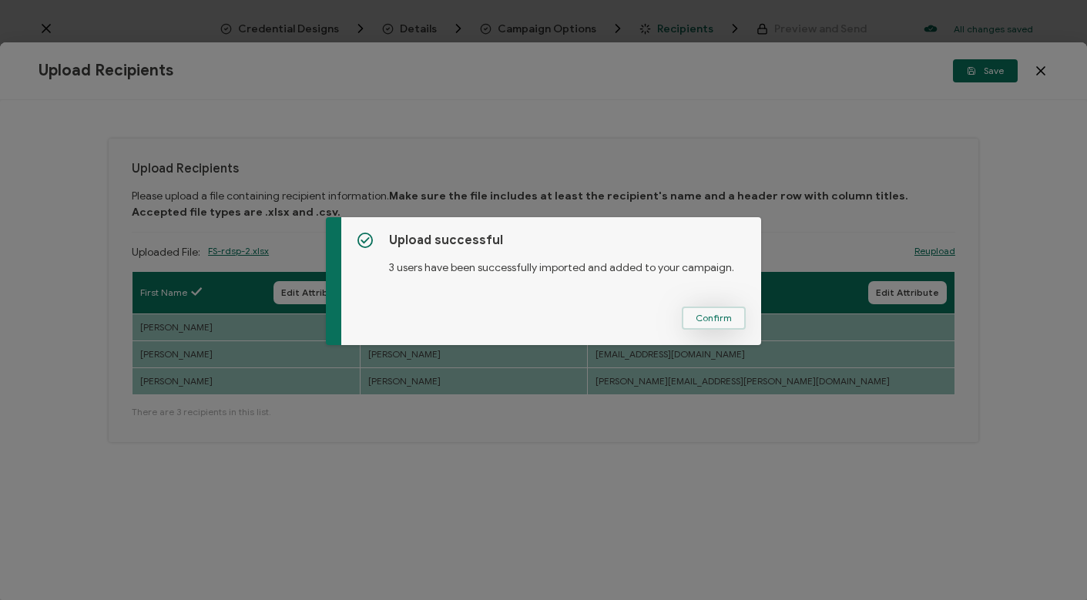
click at [713, 308] on button "Confirm" at bounding box center [714, 318] width 64 height 23
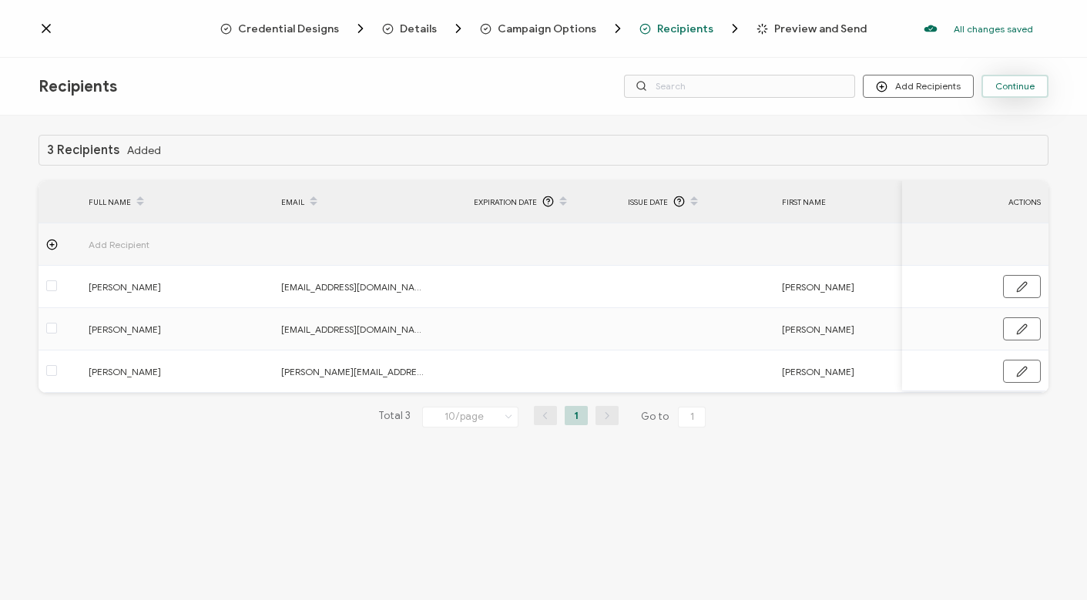
click at [1004, 93] on button "Continue" at bounding box center [1014, 86] width 67 height 23
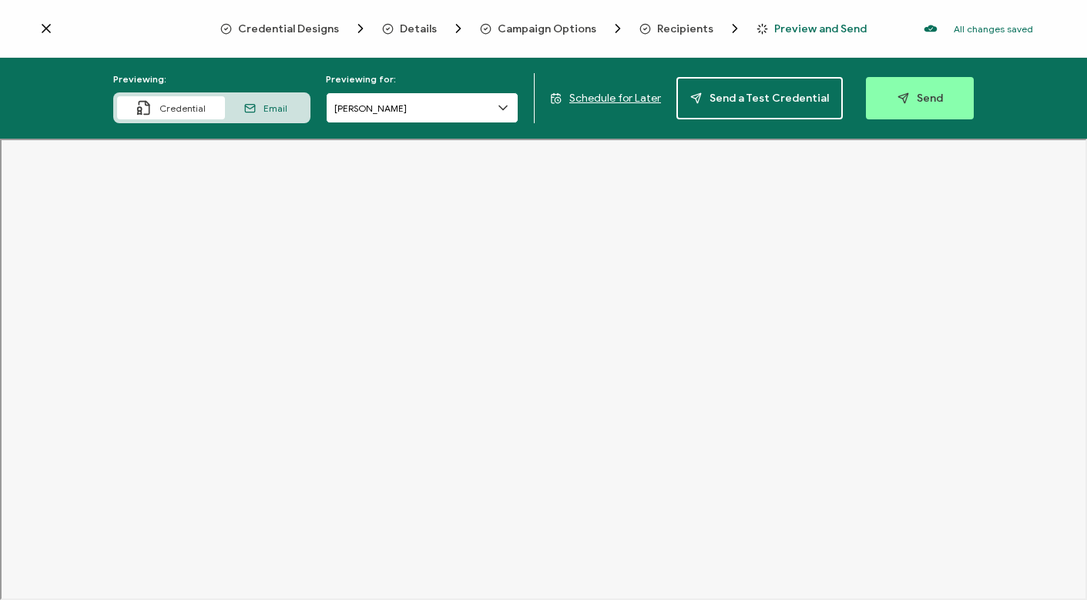
click at [434, 93] on input "[PERSON_NAME]" at bounding box center [422, 107] width 193 height 31
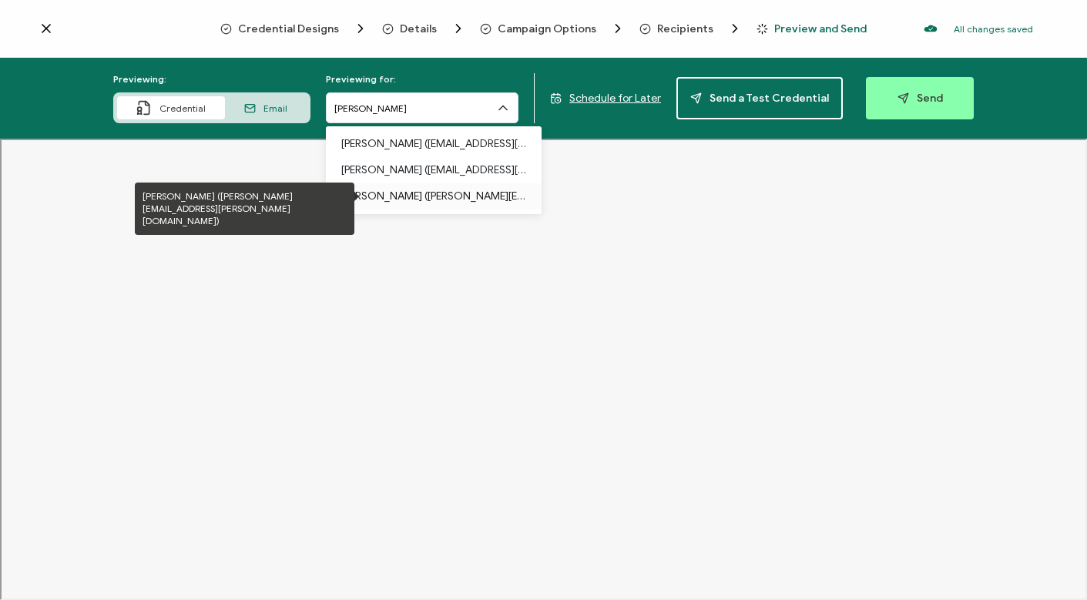
click at [387, 192] on p "[PERSON_NAME] ([PERSON_NAME][EMAIL_ADDRESS][PERSON_NAME][DOMAIN_NAME])" at bounding box center [433, 196] width 185 height 26
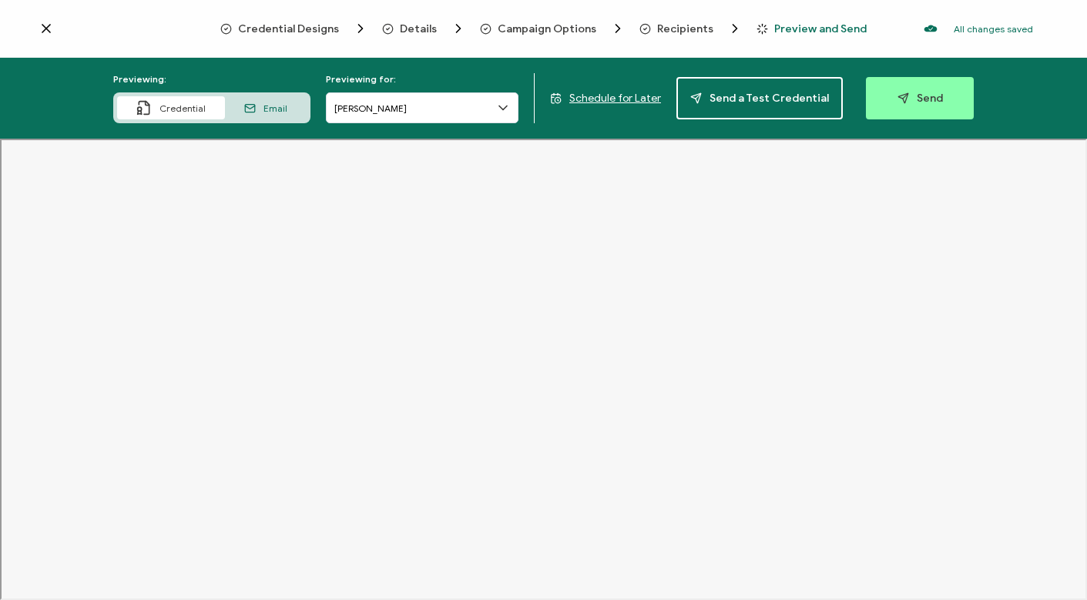
click at [917, 99] on span "Send" at bounding box center [919, 98] width 45 height 12
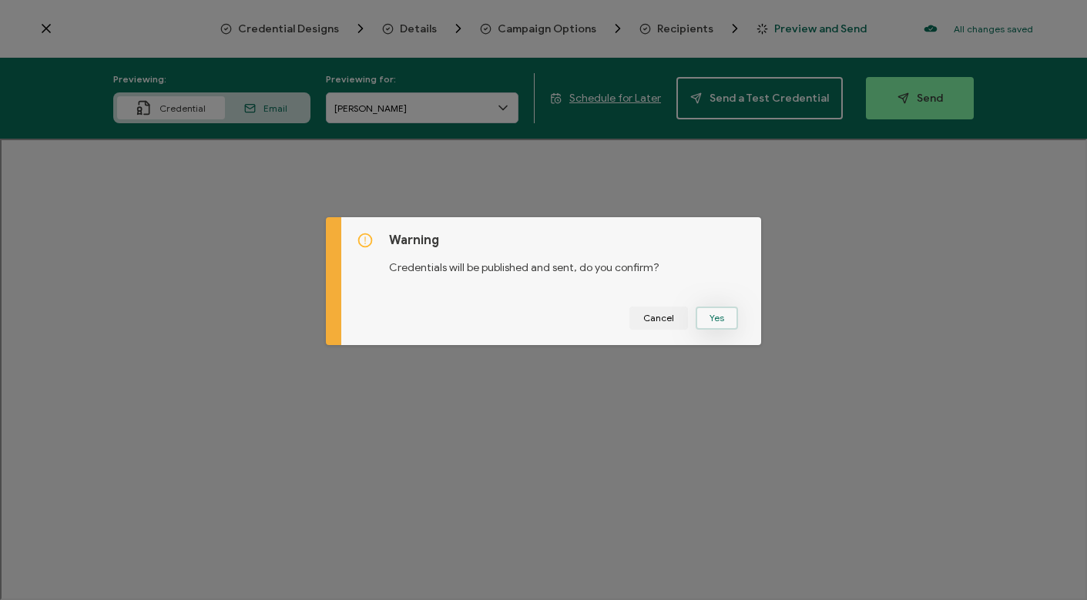
click at [732, 311] on div "Cancel Yes" at bounding box center [551, 318] width 388 height 23
click at [714, 317] on button "Yes" at bounding box center [717, 318] width 42 height 23
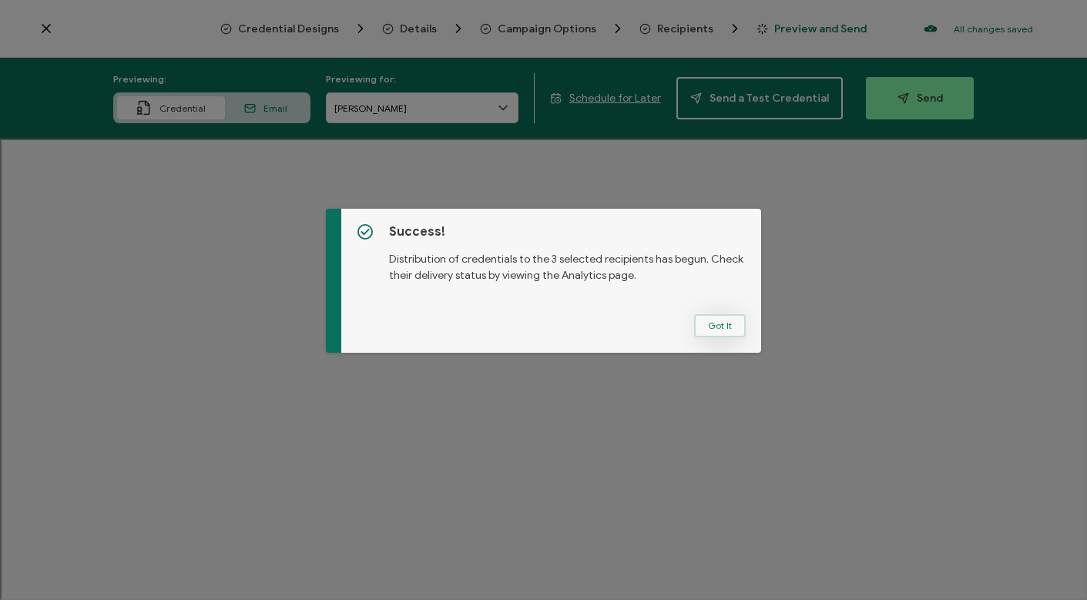
click at [719, 325] on button "Got It" at bounding box center [720, 325] width 52 height 23
